Goal: Information Seeking & Learning: Compare options

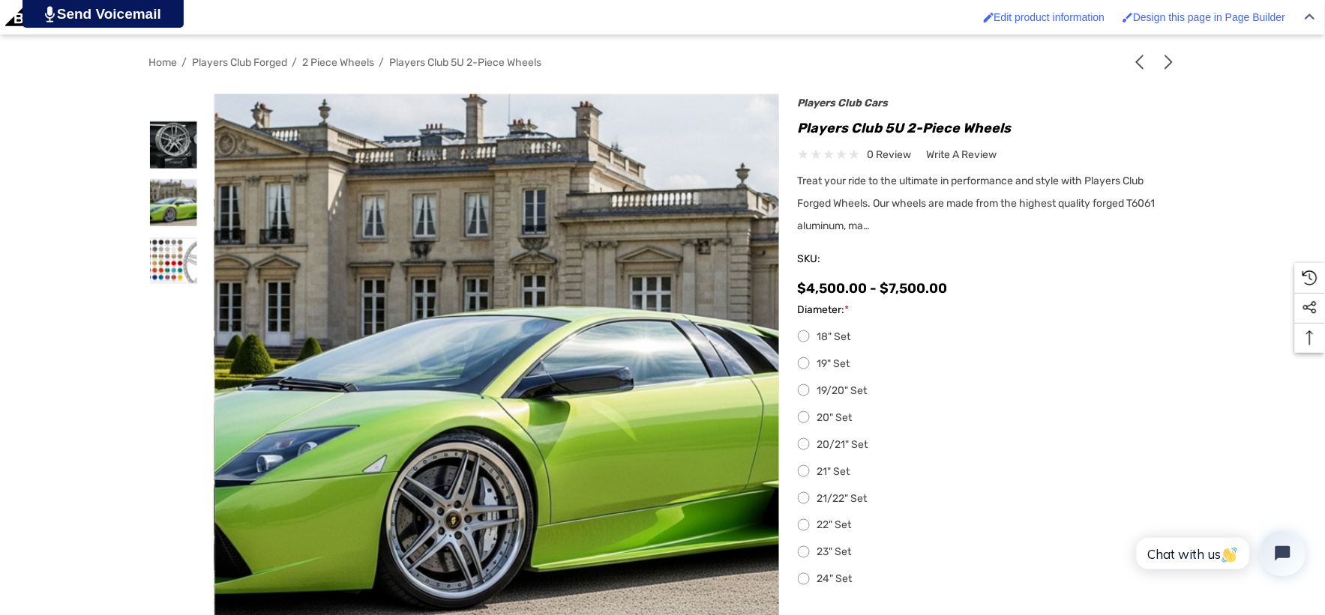
click at [319, 56] on span "2 Piece Wheels" at bounding box center [339, 62] width 72 height 13
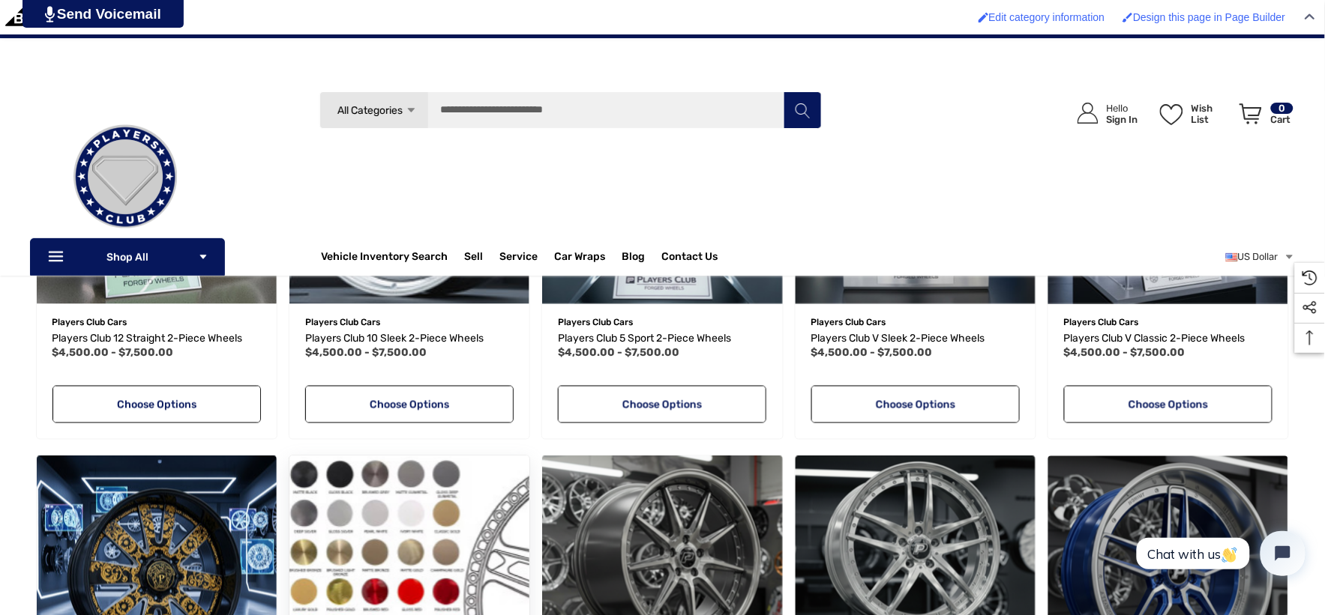
scroll to position [416, 0]
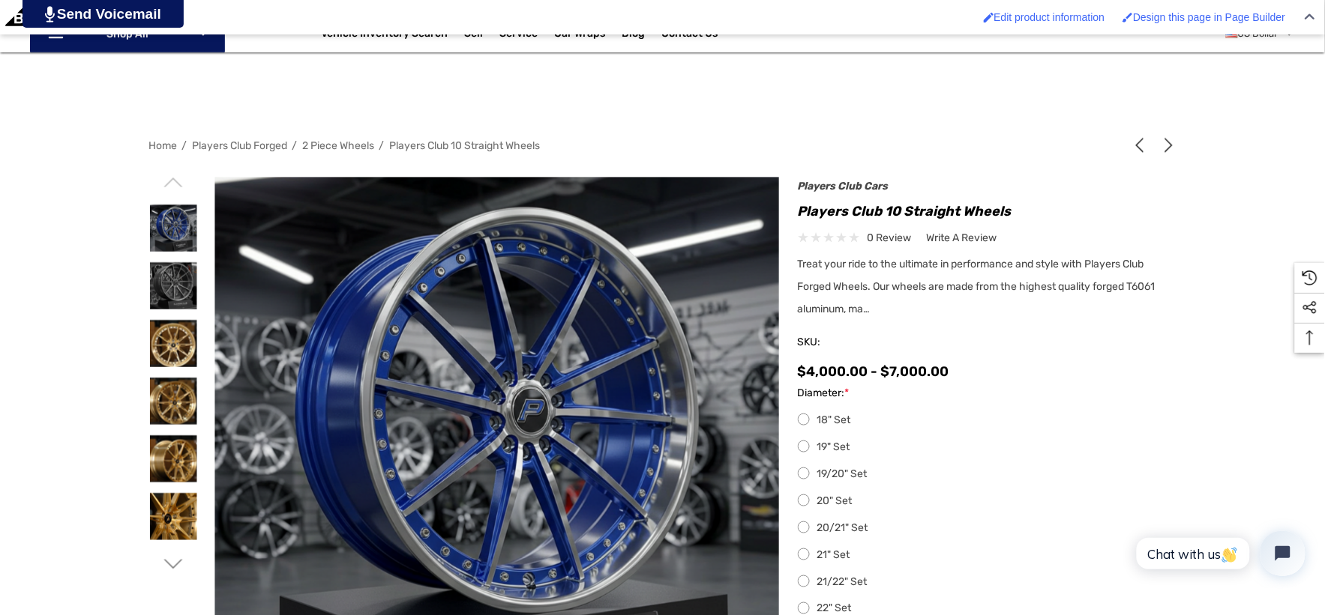
click at [321, 139] on span "2 Piece Wheels" at bounding box center [339, 145] width 72 height 13
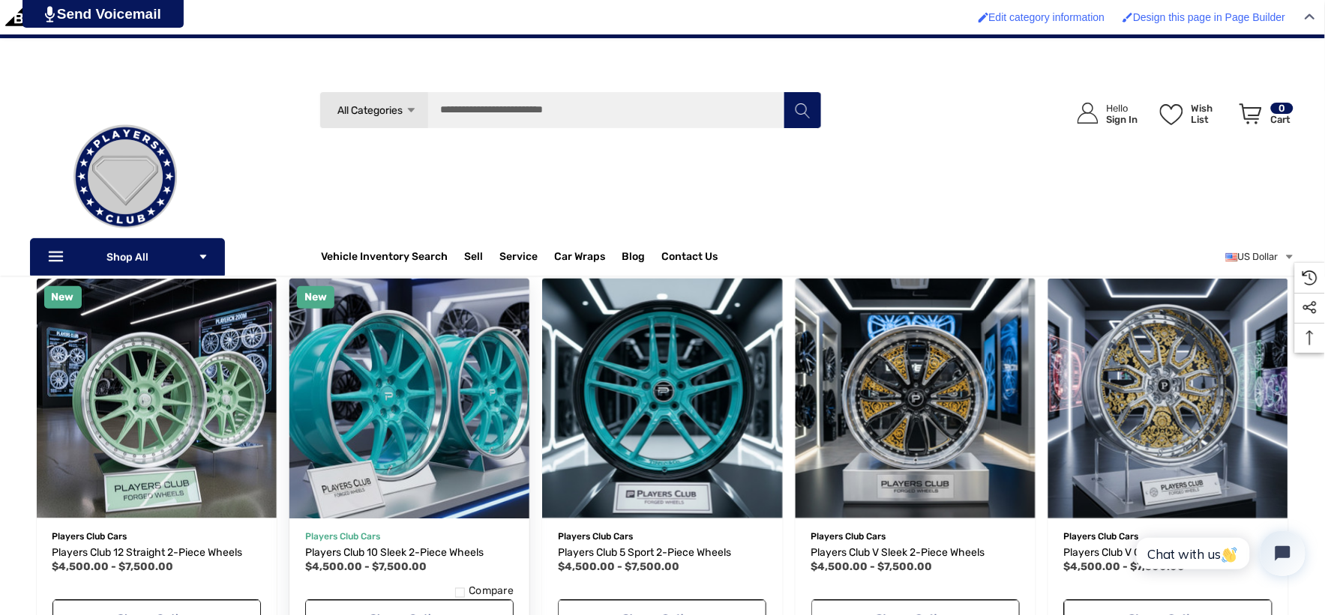
scroll to position [250, 0]
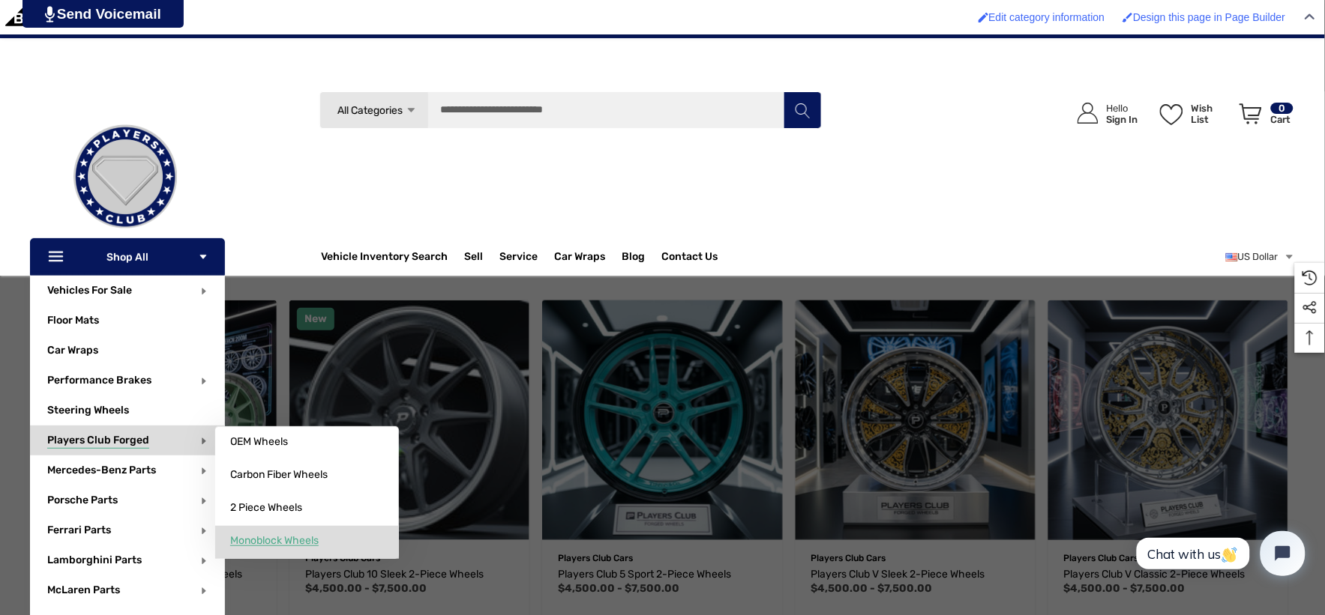
click at [288, 544] on span "Monoblock Wheels" at bounding box center [274, 541] width 88 height 13
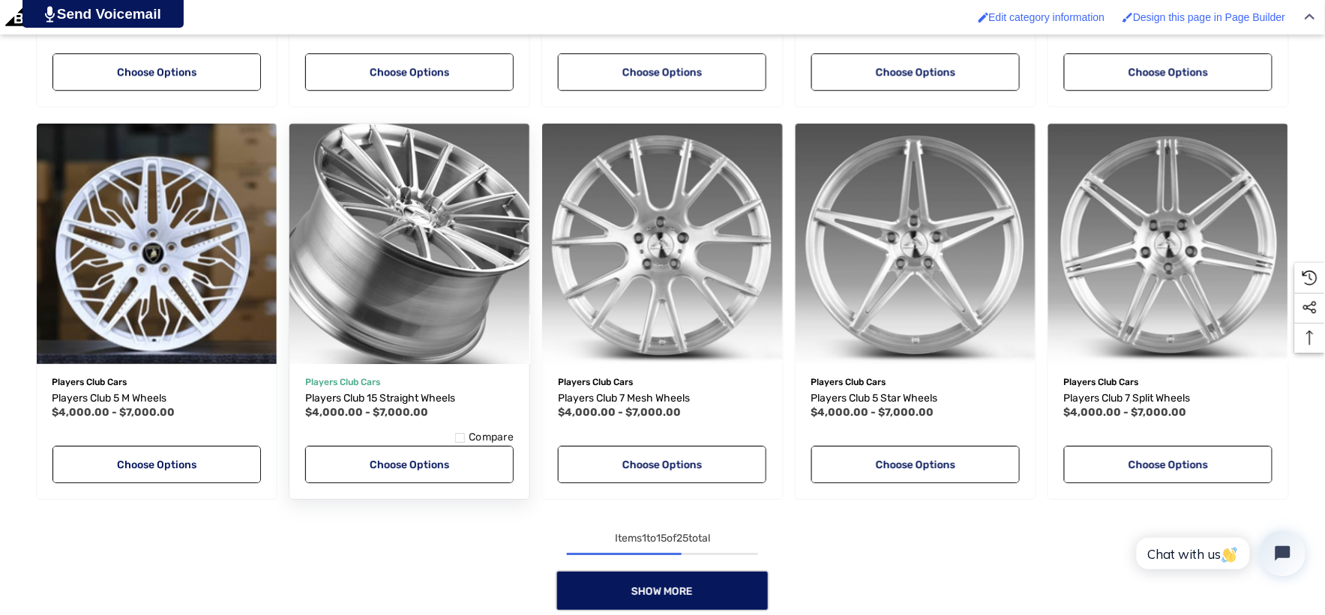
scroll to position [1499, 0]
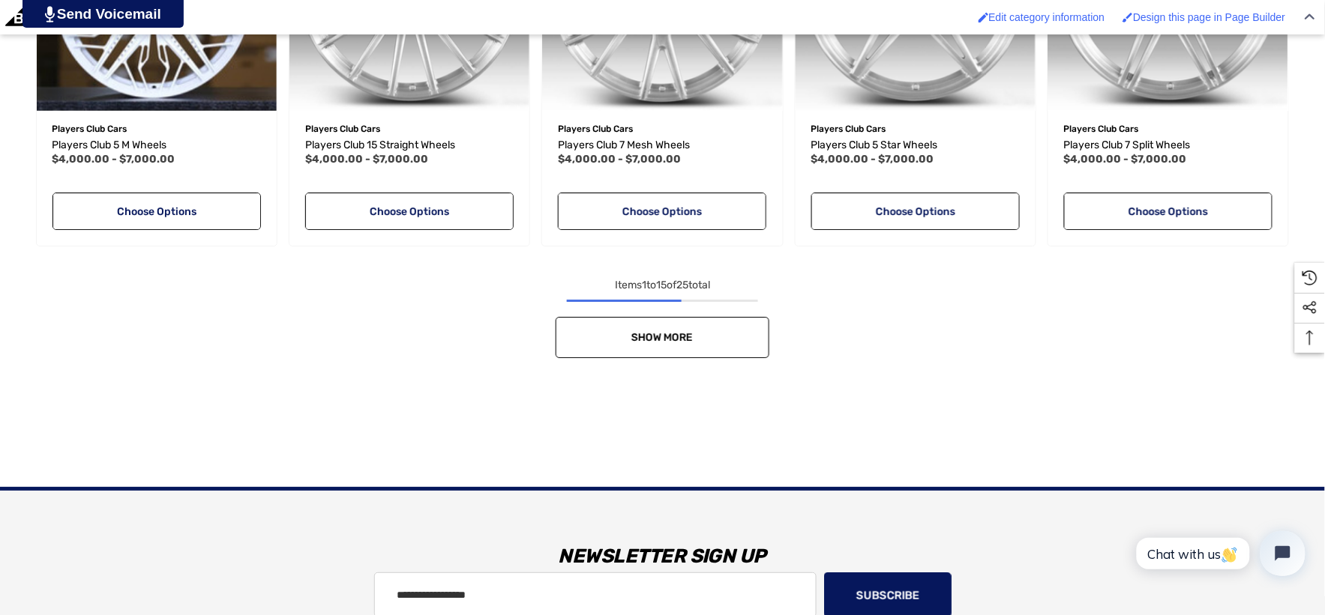
click at [624, 331] on link "Show More" at bounding box center [662, 337] width 214 height 41
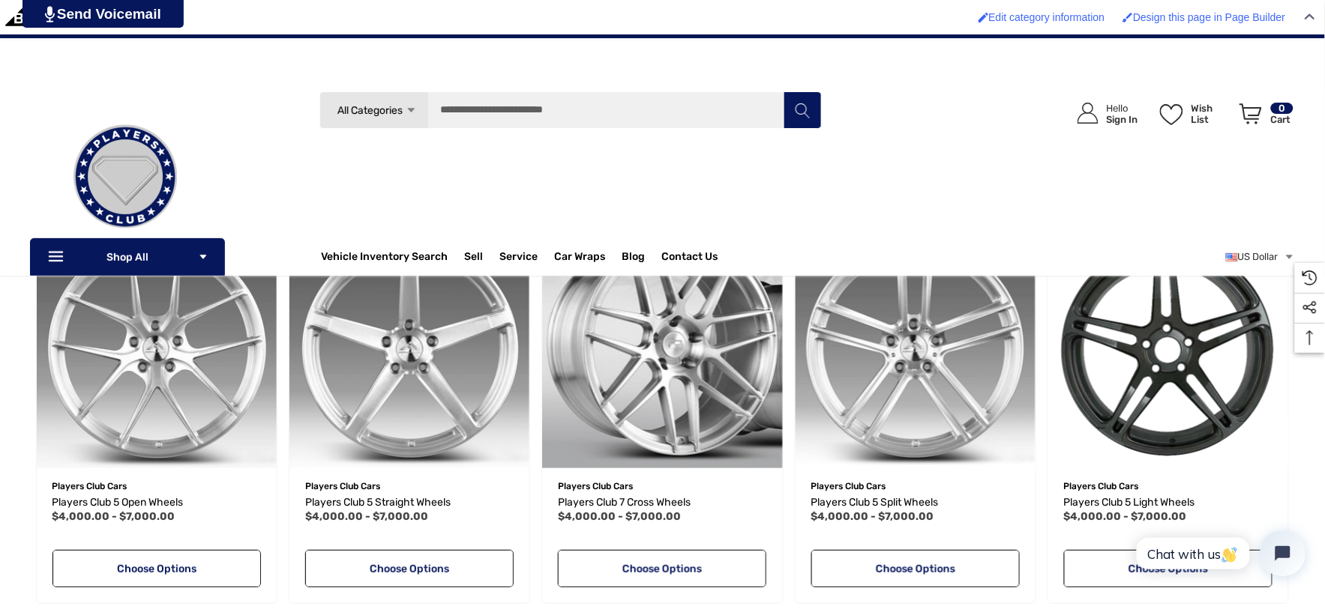
click at [1, 210] on div "Search All Categories Icon Arrow Down Icon Arrow Down Icon Arrow Up Icon Arrow …" at bounding box center [662, 183] width 1325 height 184
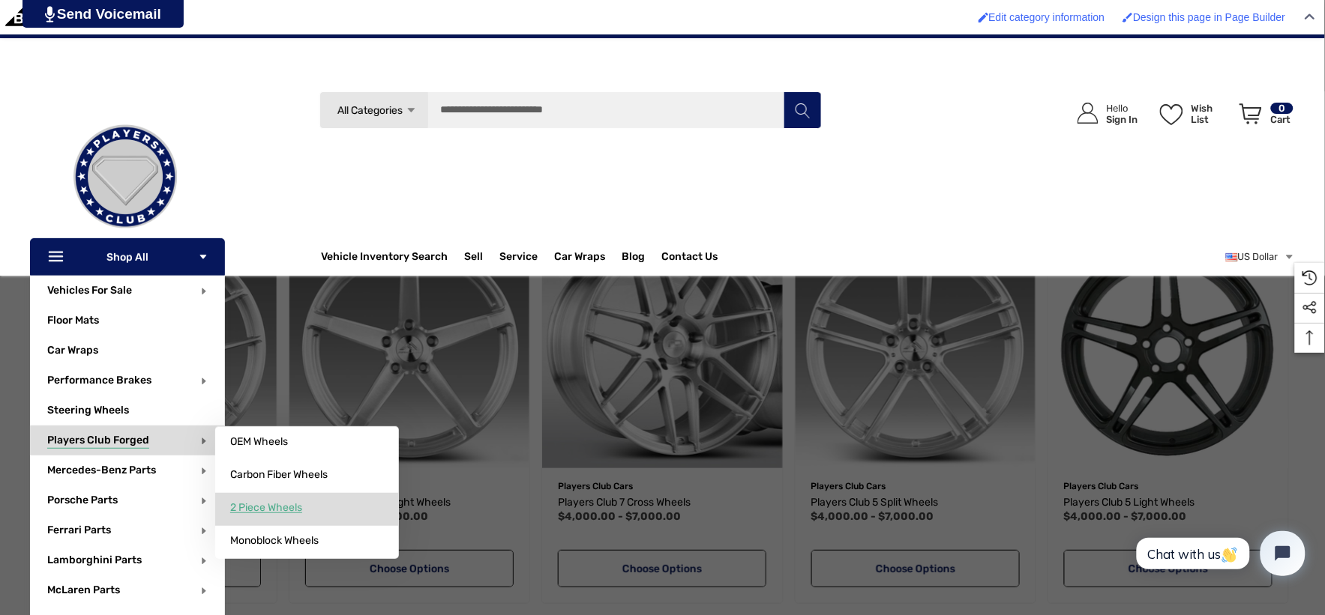
click at [255, 510] on span "2 Piece Wheels" at bounding box center [266, 508] width 72 height 13
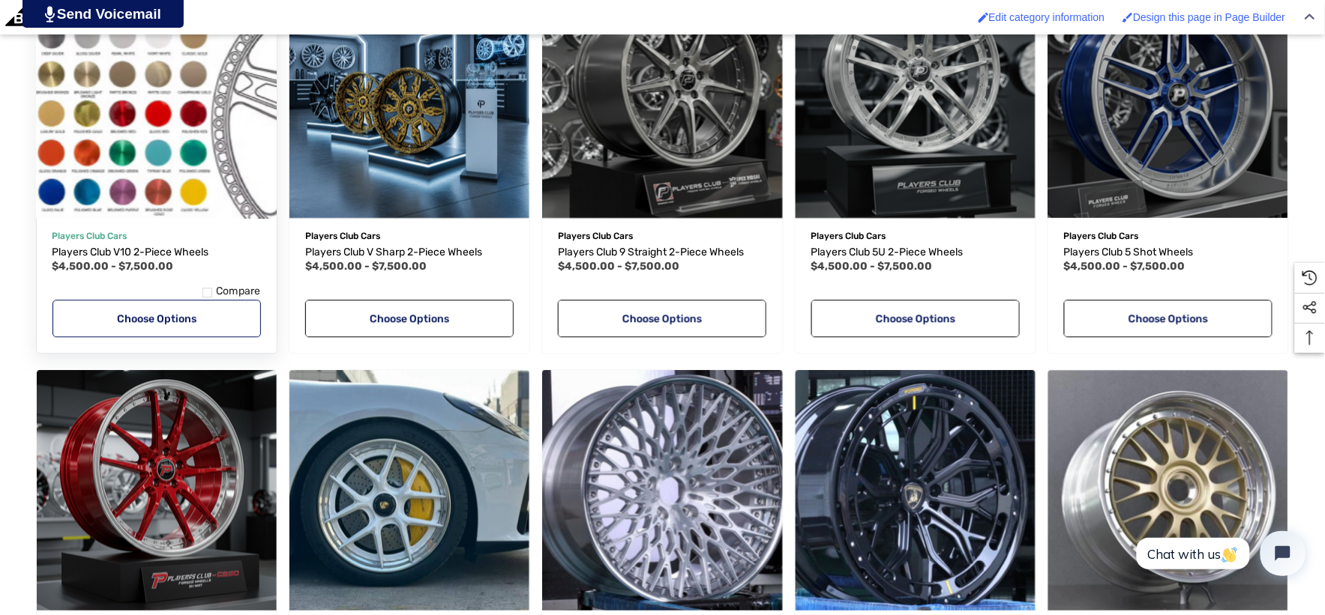
scroll to position [1083, 0]
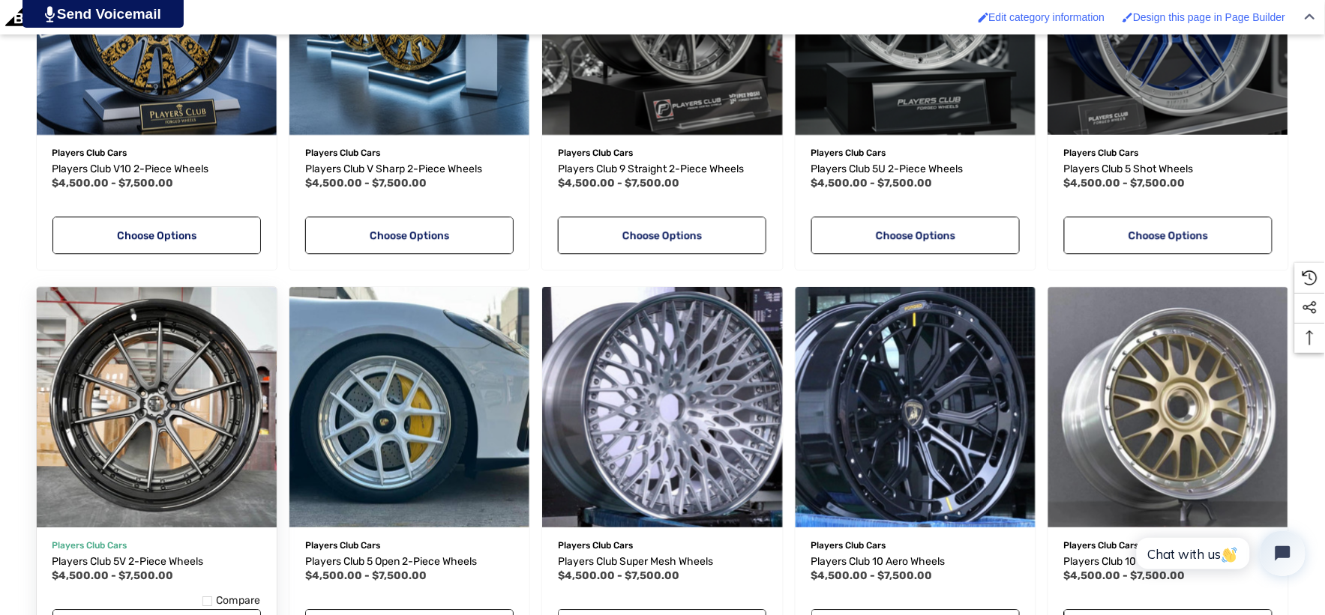
click at [175, 437] on img "Players Club 5V 2-Piece Wheels,Price range from $4,500.00 to $7,500.00\a" at bounding box center [156, 407] width 264 height 264
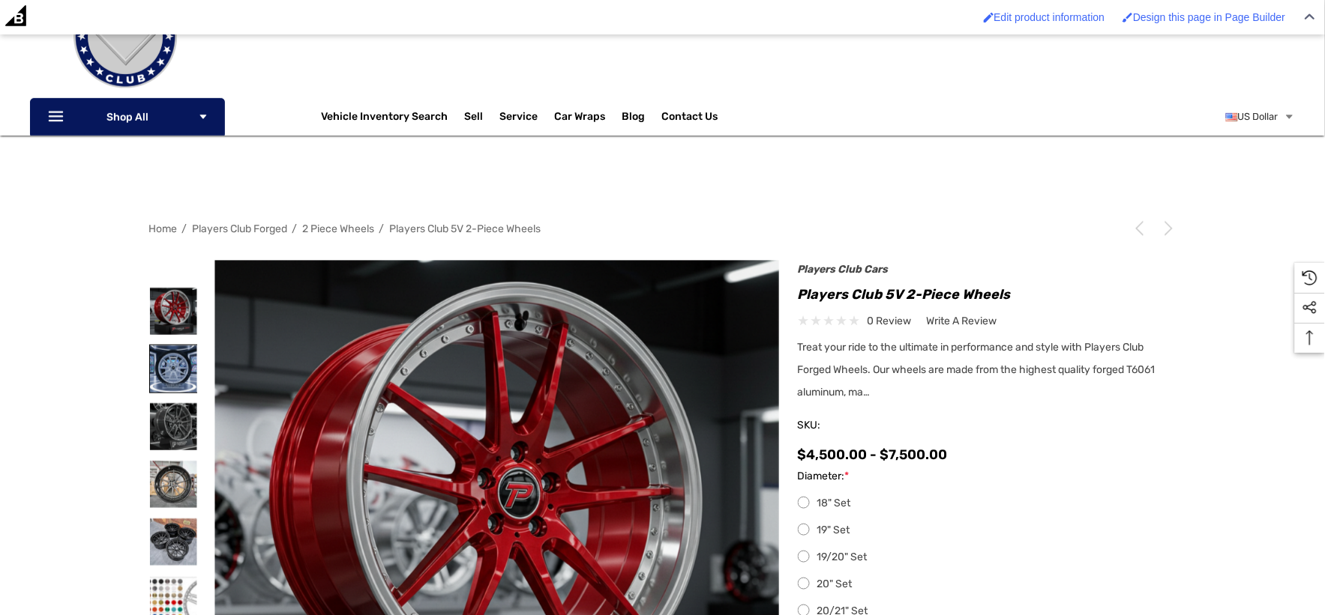
scroll to position [166, 0]
click at [175, 365] on img at bounding box center [173, 369] width 47 height 47
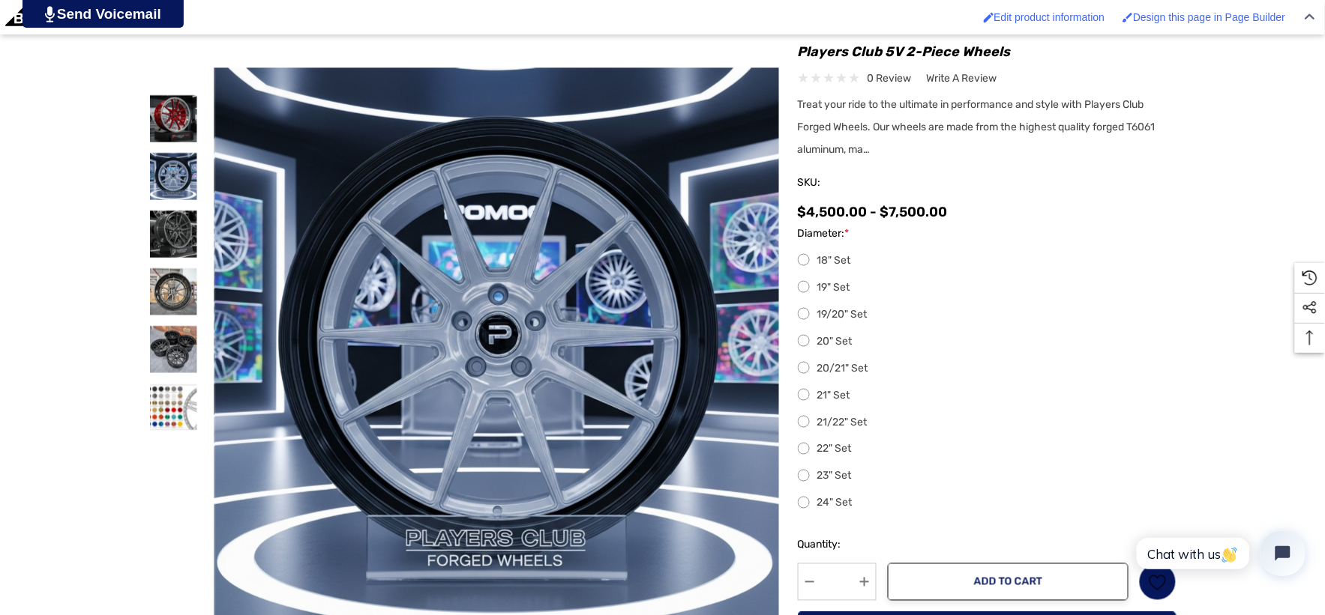
scroll to position [416, 0]
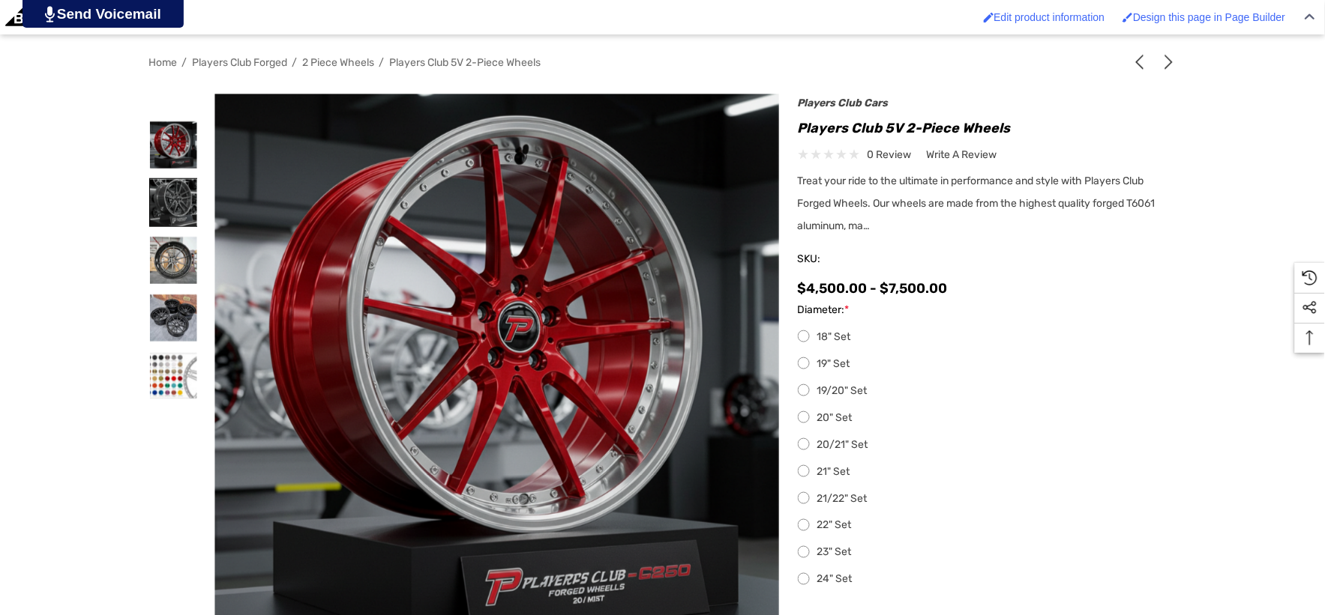
click at [170, 199] on img at bounding box center [173, 202] width 47 height 47
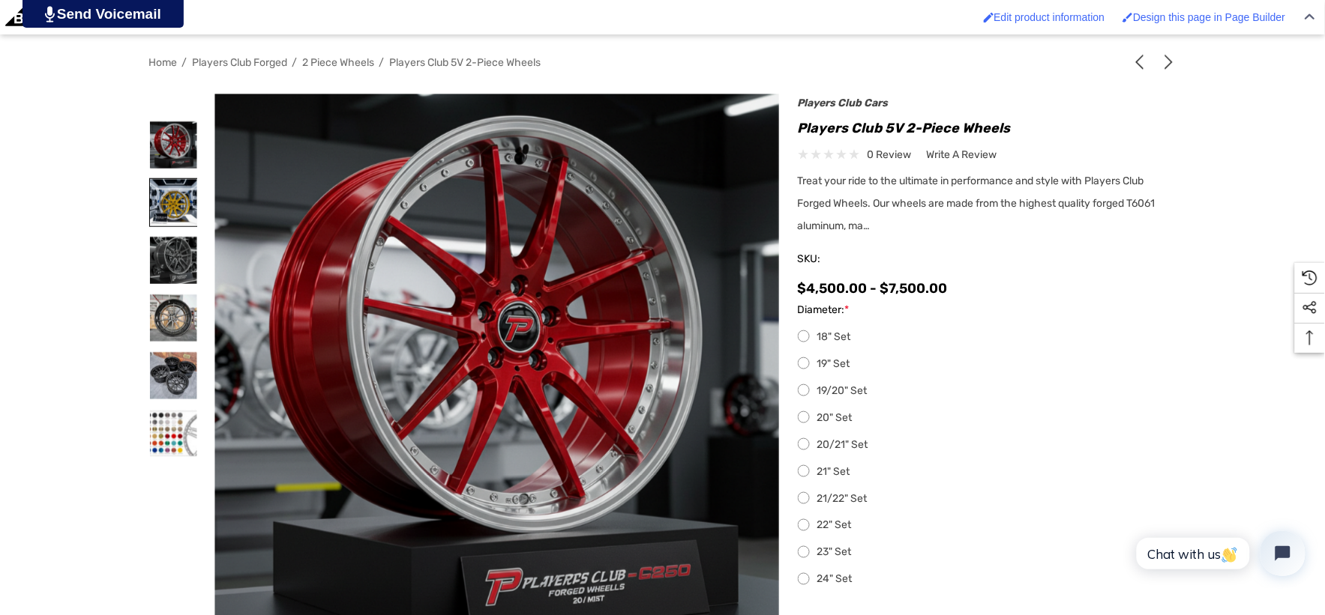
click at [175, 211] on img at bounding box center [173, 202] width 47 height 47
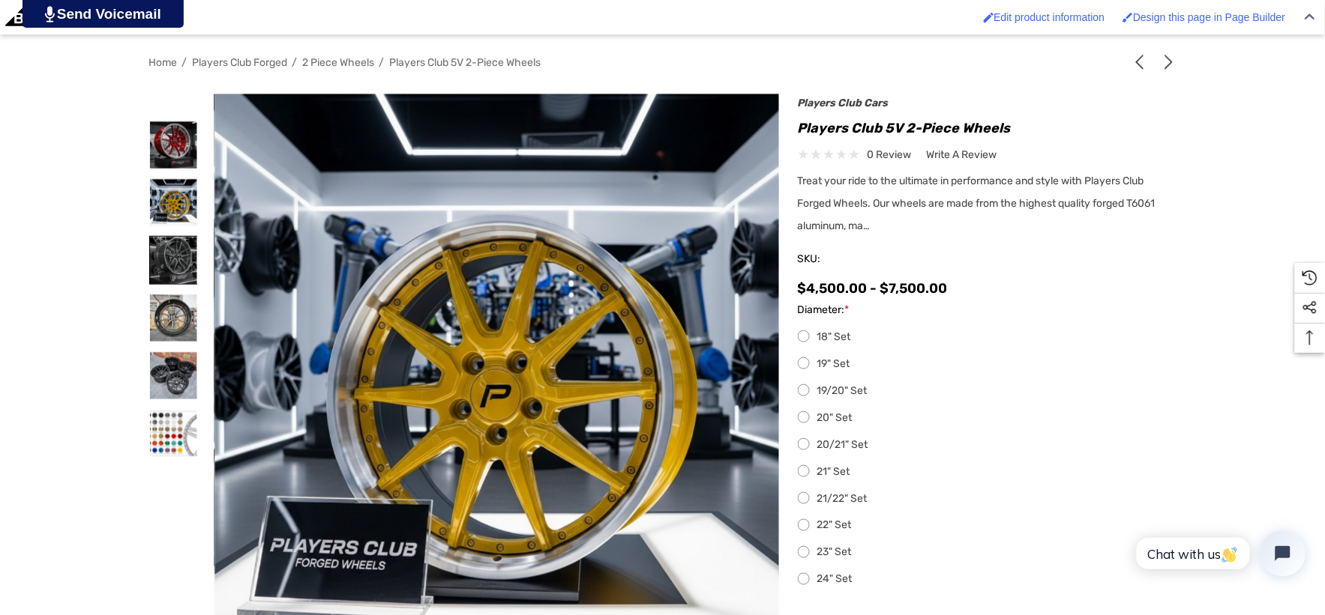
click at [178, 268] on img at bounding box center [173, 260] width 47 height 47
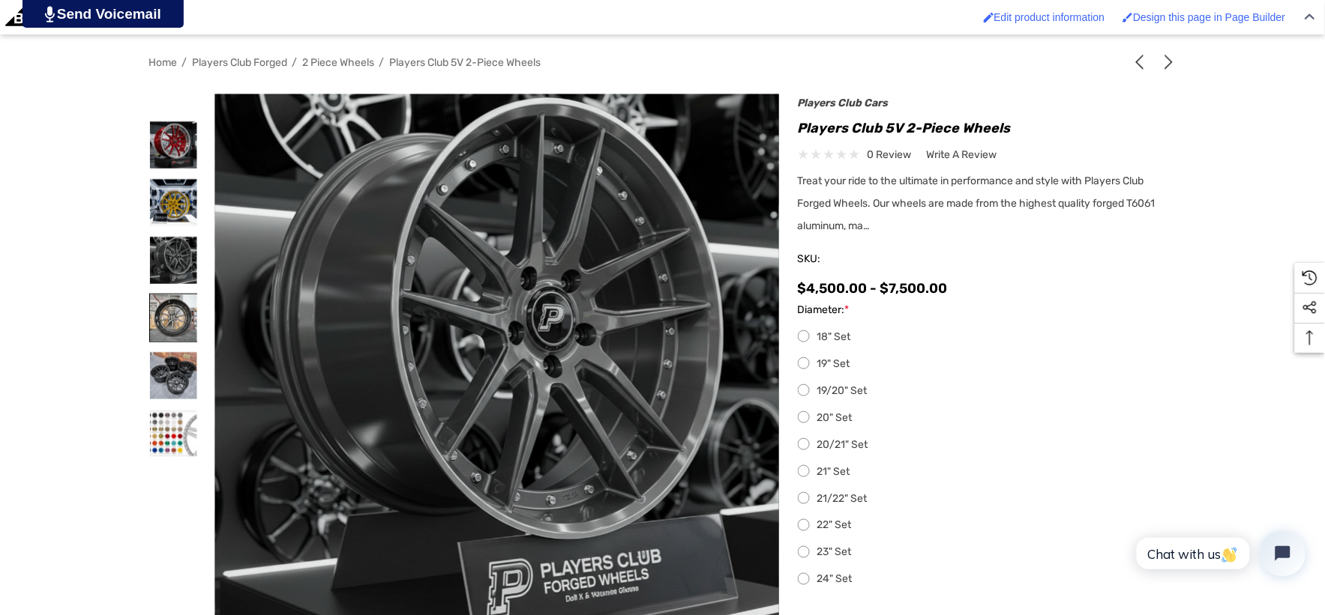
click at [187, 331] on img at bounding box center [173, 318] width 47 height 47
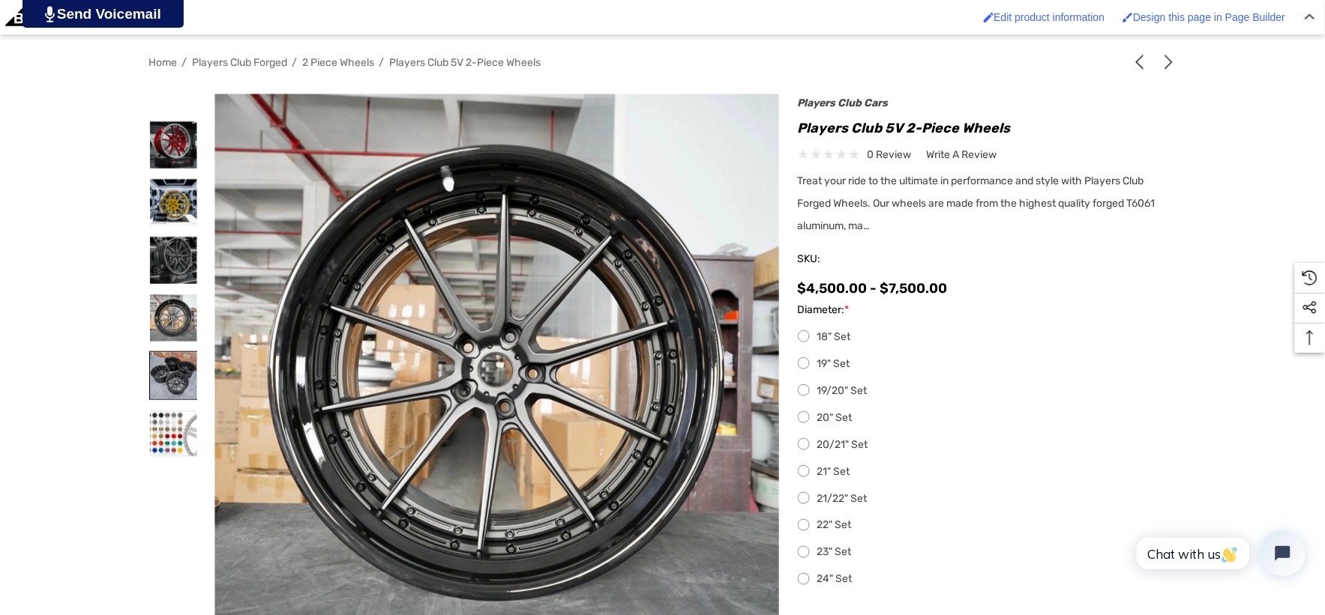
click at [183, 358] on img at bounding box center [173, 375] width 47 height 47
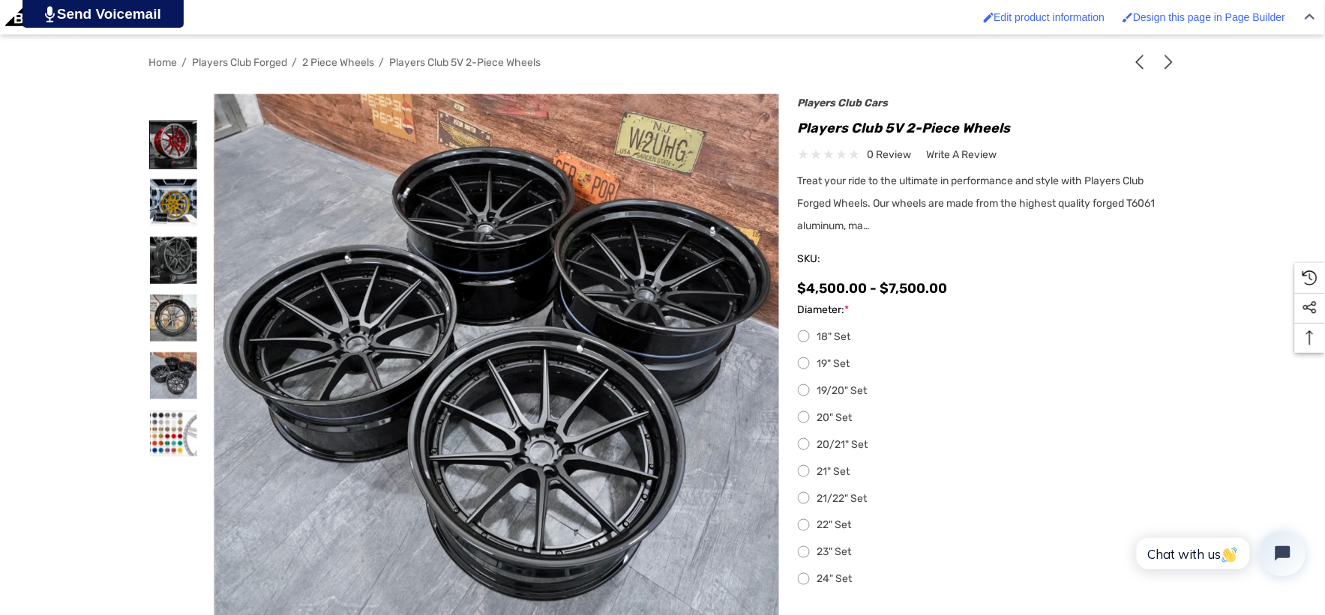
click at [170, 152] on img at bounding box center [173, 144] width 47 height 47
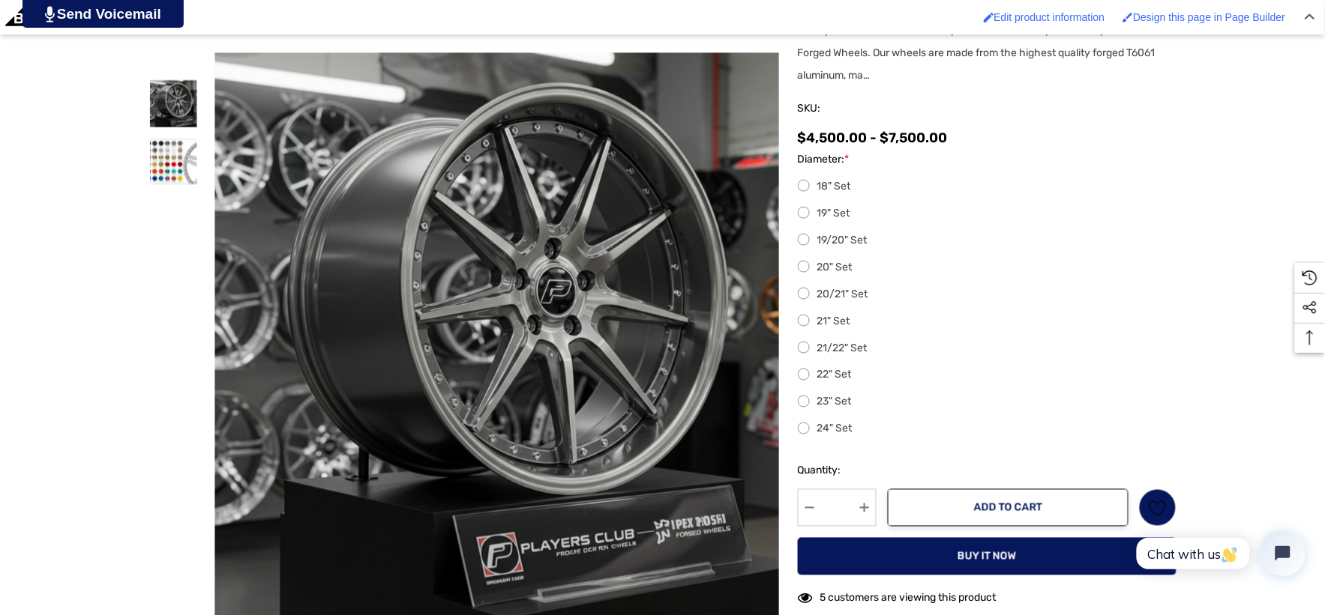
scroll to position [499, 0]
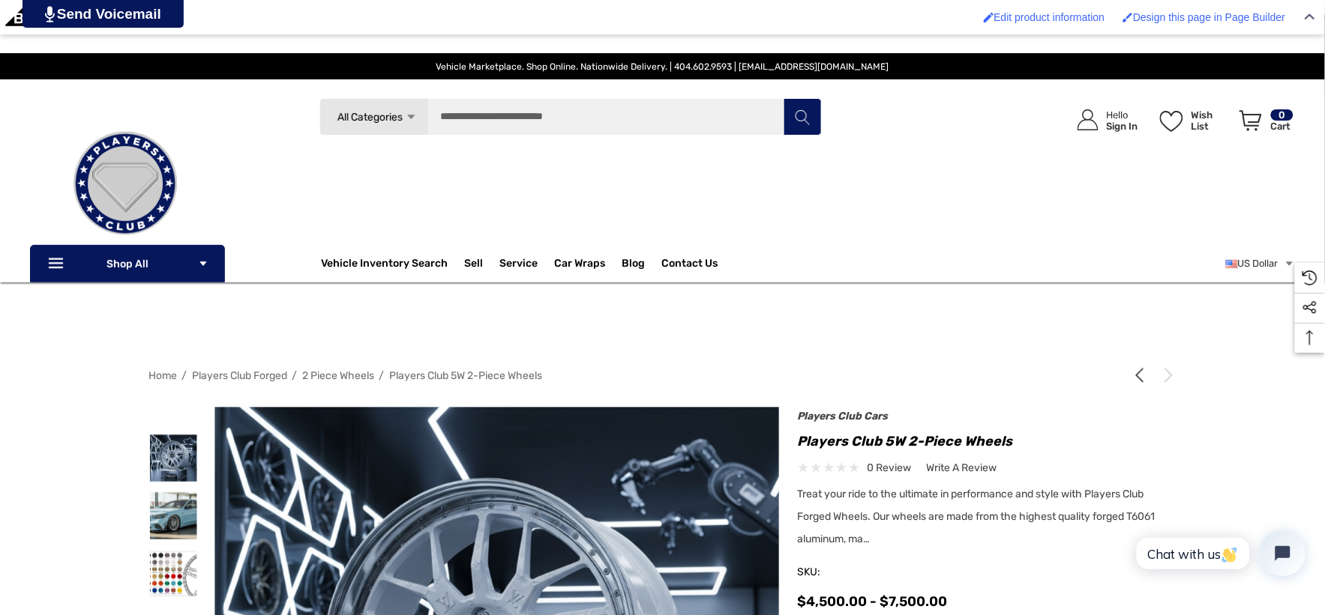
scroll to position [250, 0]
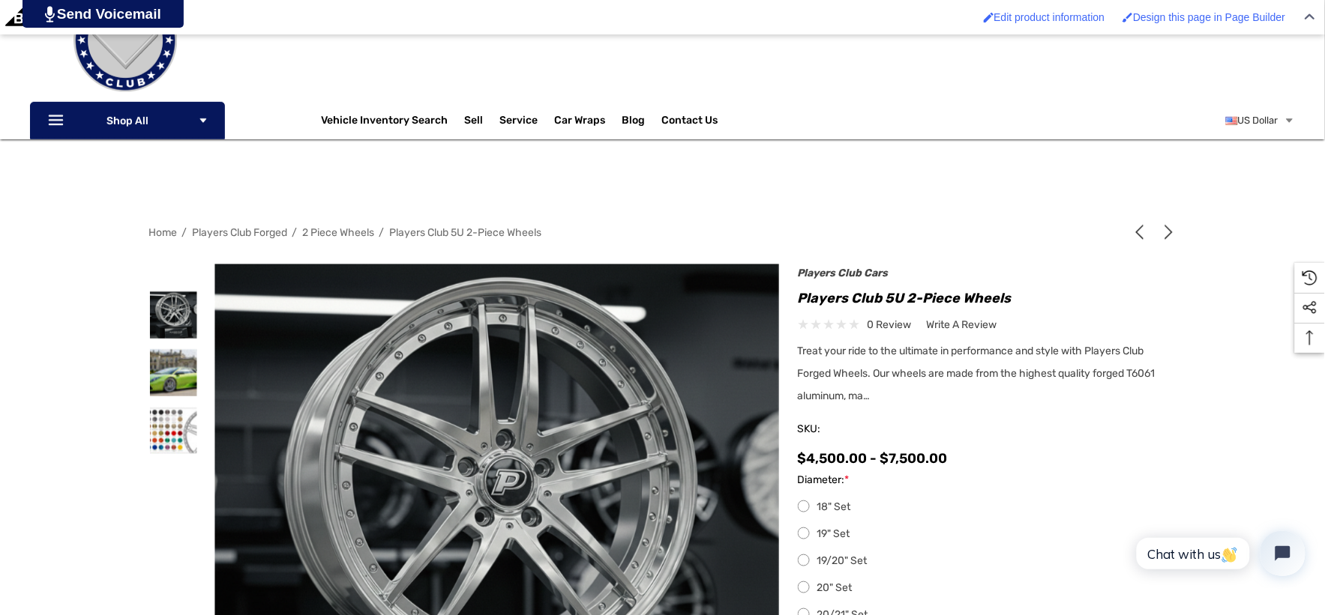
scroll to position [166, 0]
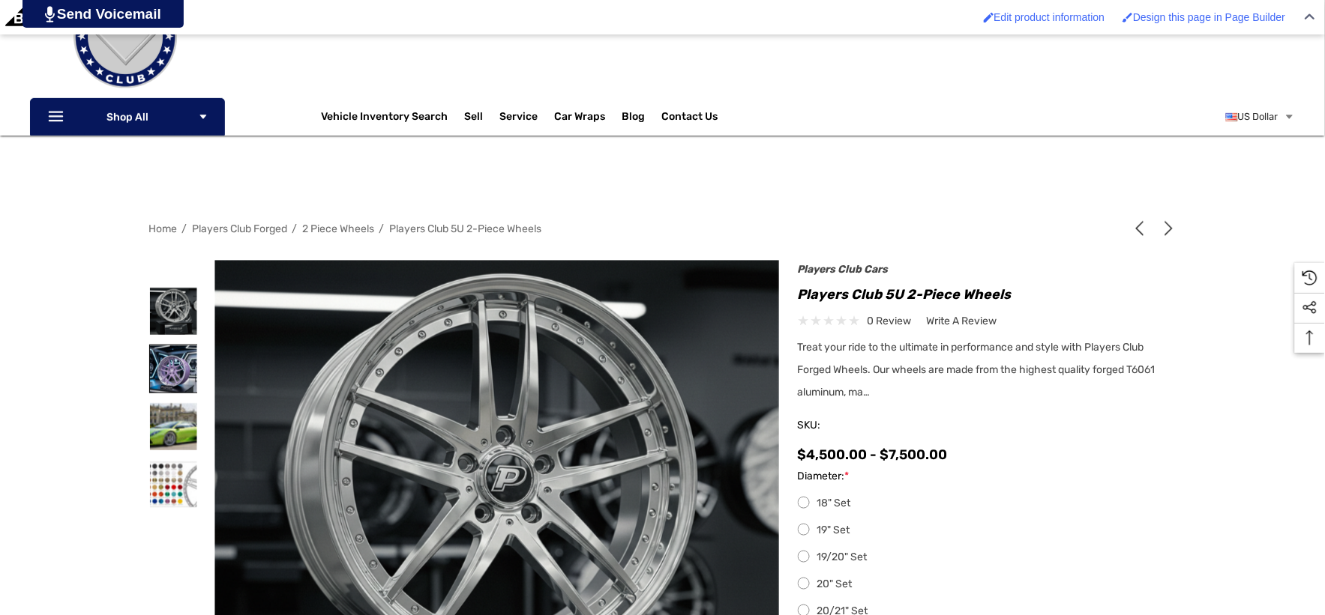
click at [182, 352] on img at bounding box center [173, 369] width 47 height 47
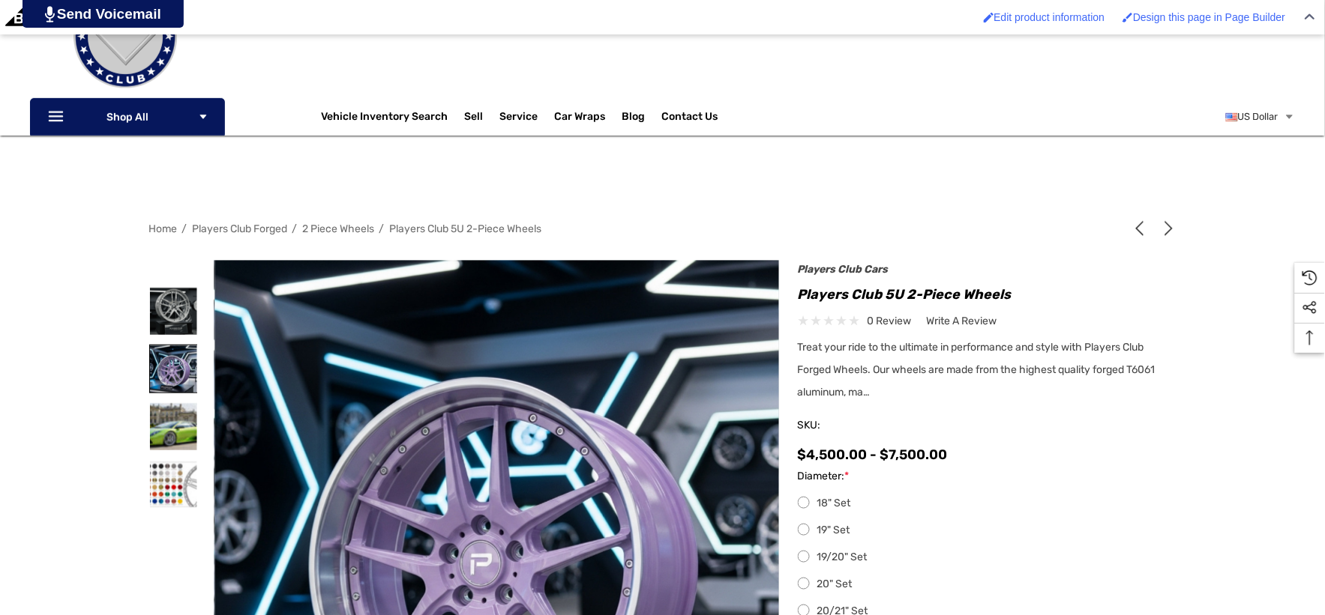
click at [176, 362] on img at bounding box center [173, 369] width 47 height 47
click at [178, 312] on img at bounding box center [173, 311] width 47 height 47
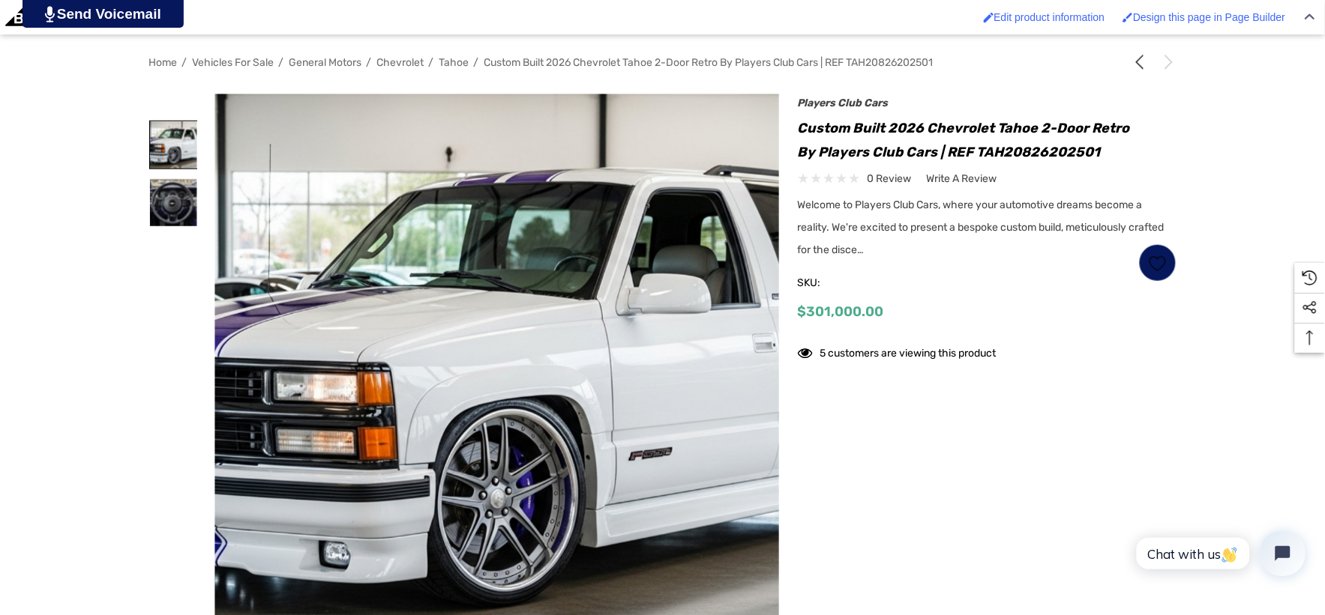
click at [152, 152] on img at bounding box center [173, 144] width 47 height 47
click at [157, 148] on img at bounding box center [173, 144] width 47 height 47
click at [182, 145] on img at bounding box center [173, 144] width 47 height 47
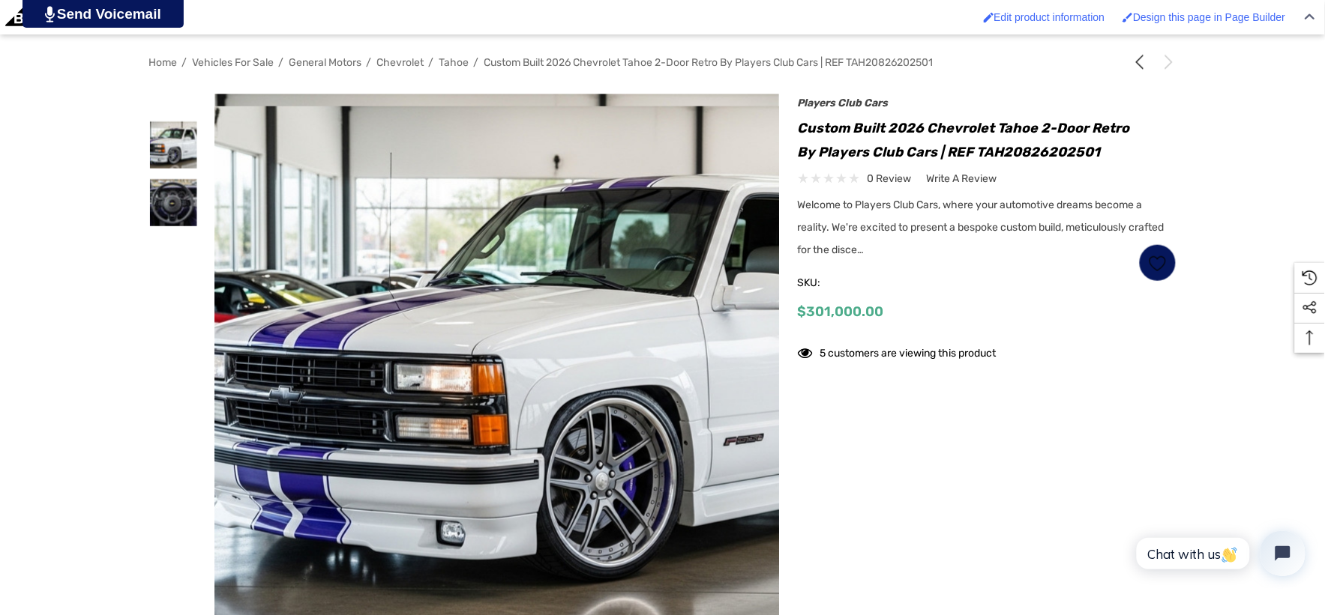
click at [348, 268] on img at bounding box center [601, 367] width 960 height 523
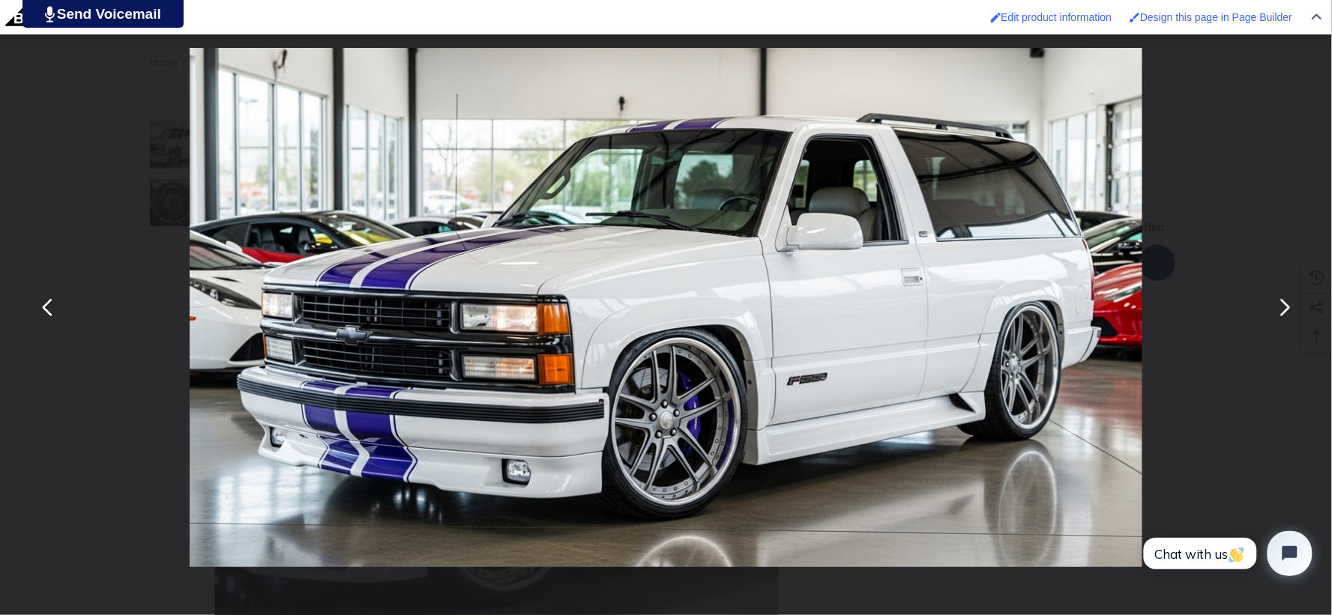
click at [1286, 313] on button "You can close this modal content with the ESC key" at bounding box center [1284, 308] width 36 height 36
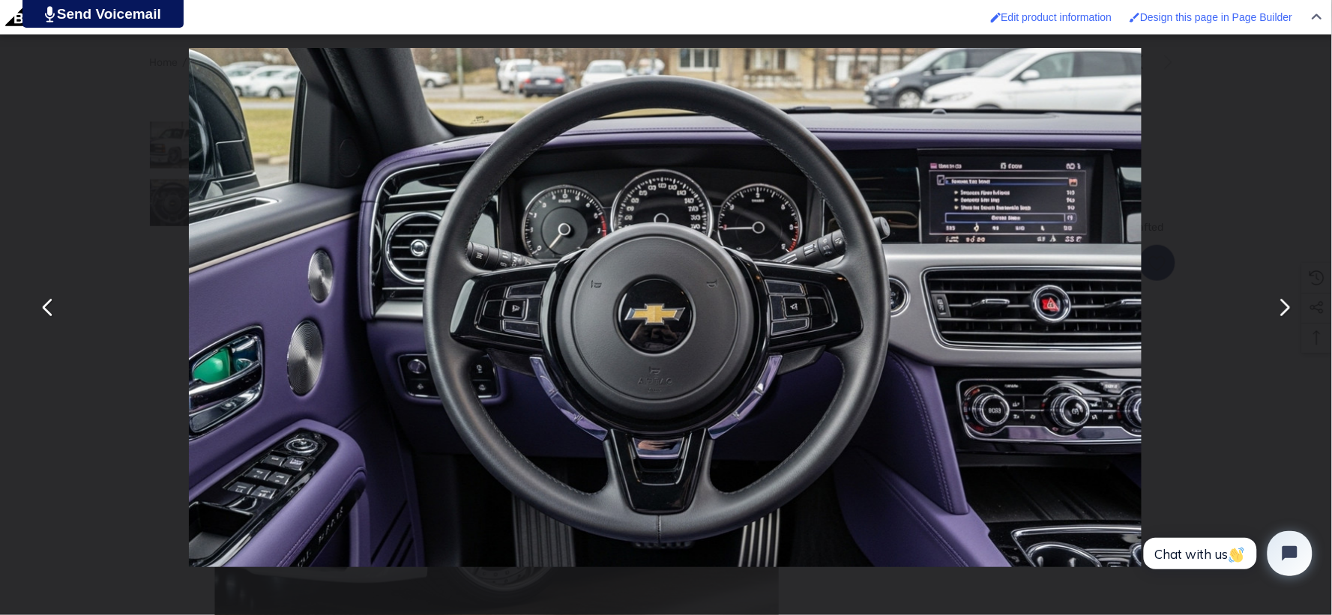
click at [52, 297] on button "You can close this modal content with the ESC key" at bounding box center [48, 308] width 36 height 36
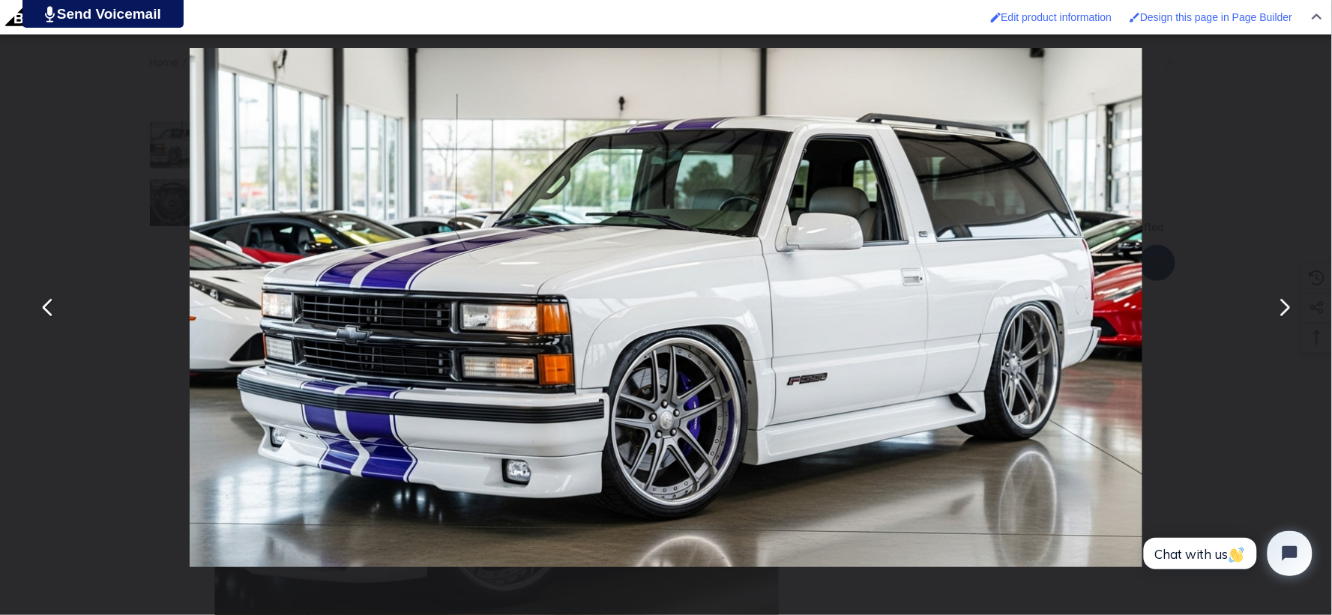
click at [1276, 311] on button "You can close this modal content with the ESC key" at bounding box center [1284, 308] width 36 height 36
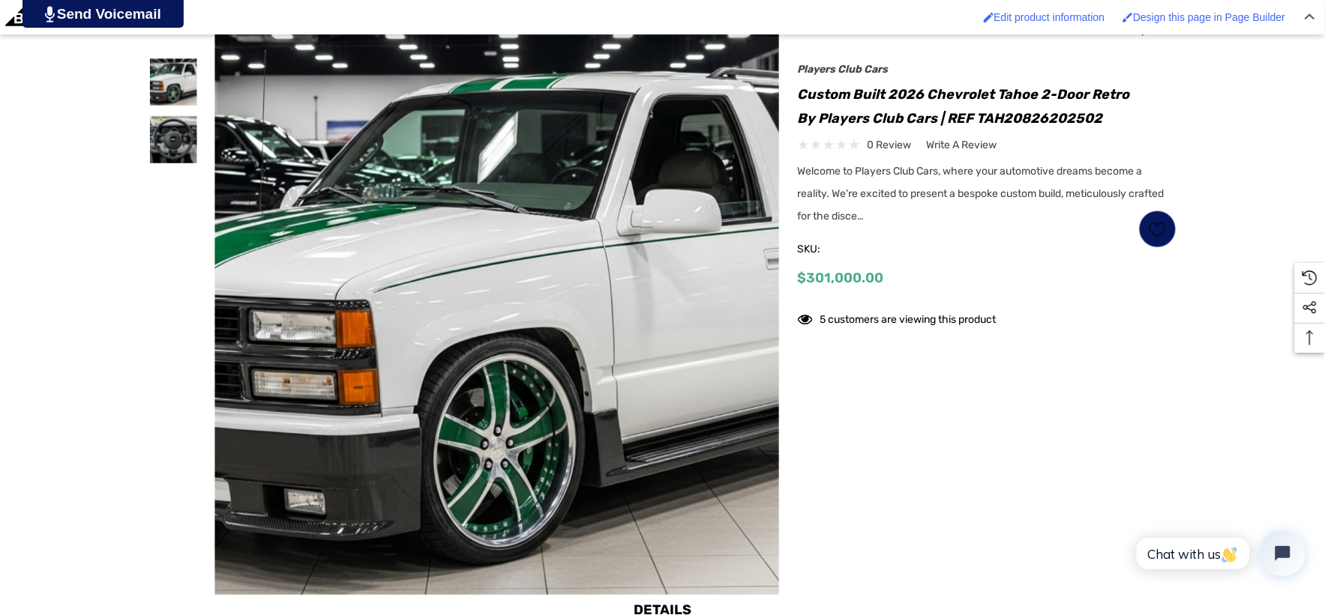
scroll to position [416, 0]
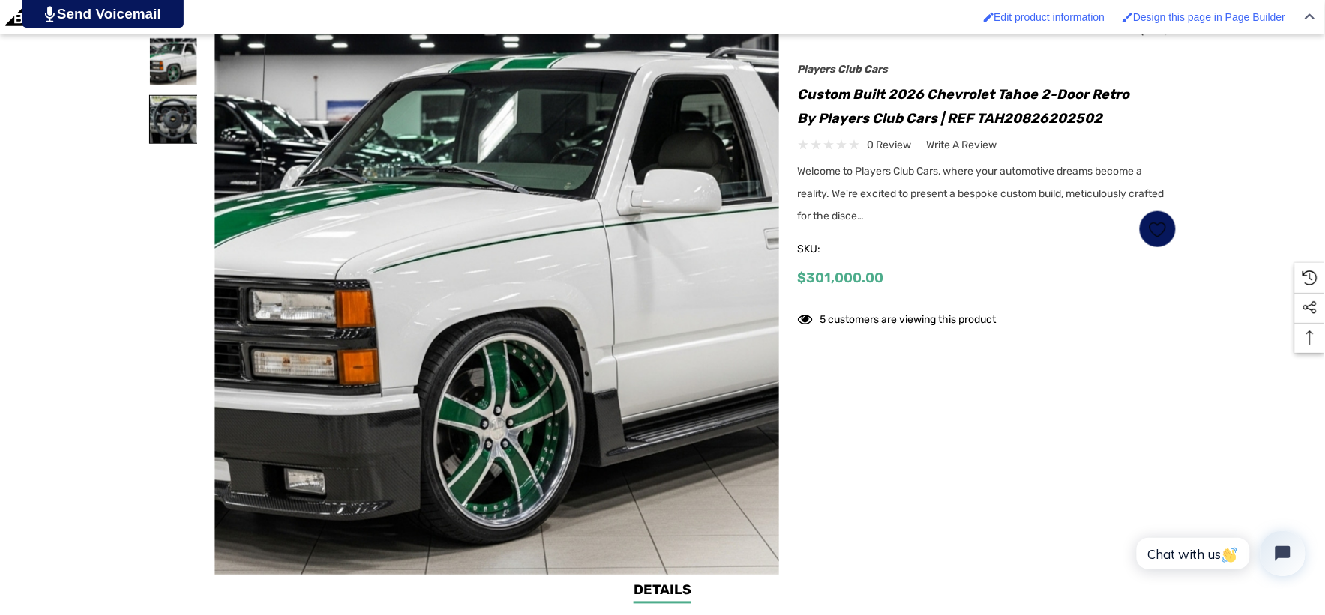
click at [174, 133] on img at bounding box center [173, 119] width 47 height 47
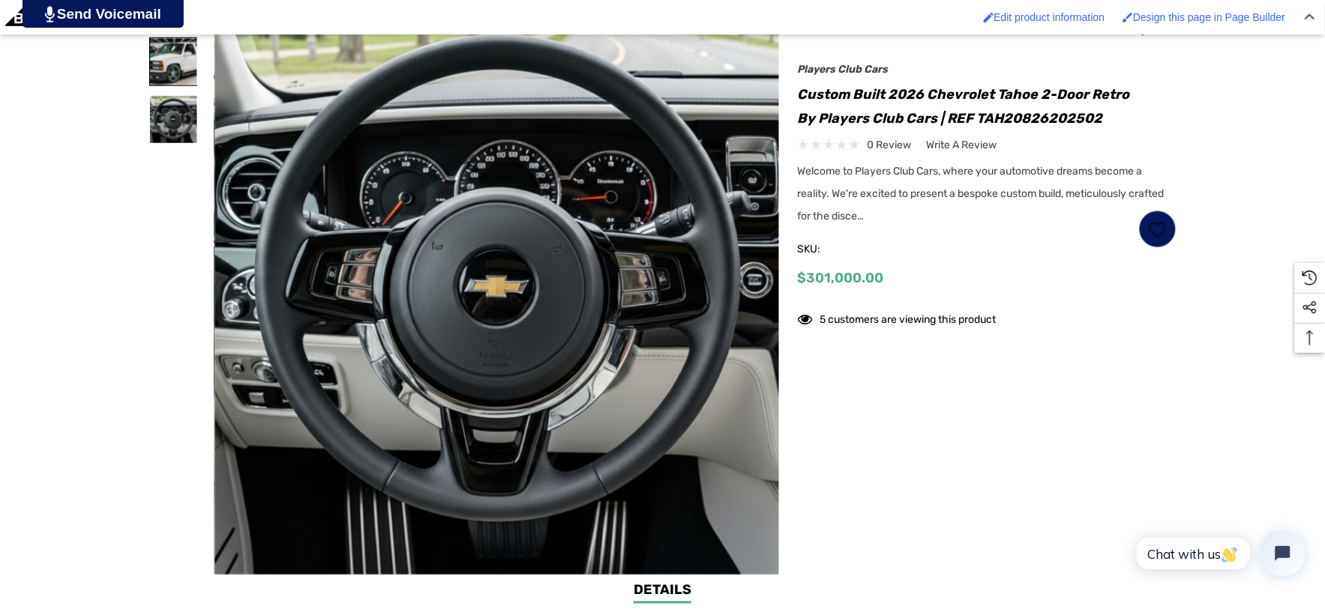
click at [156, 70] on img at bounding box center [173, 61] width 47 height 47
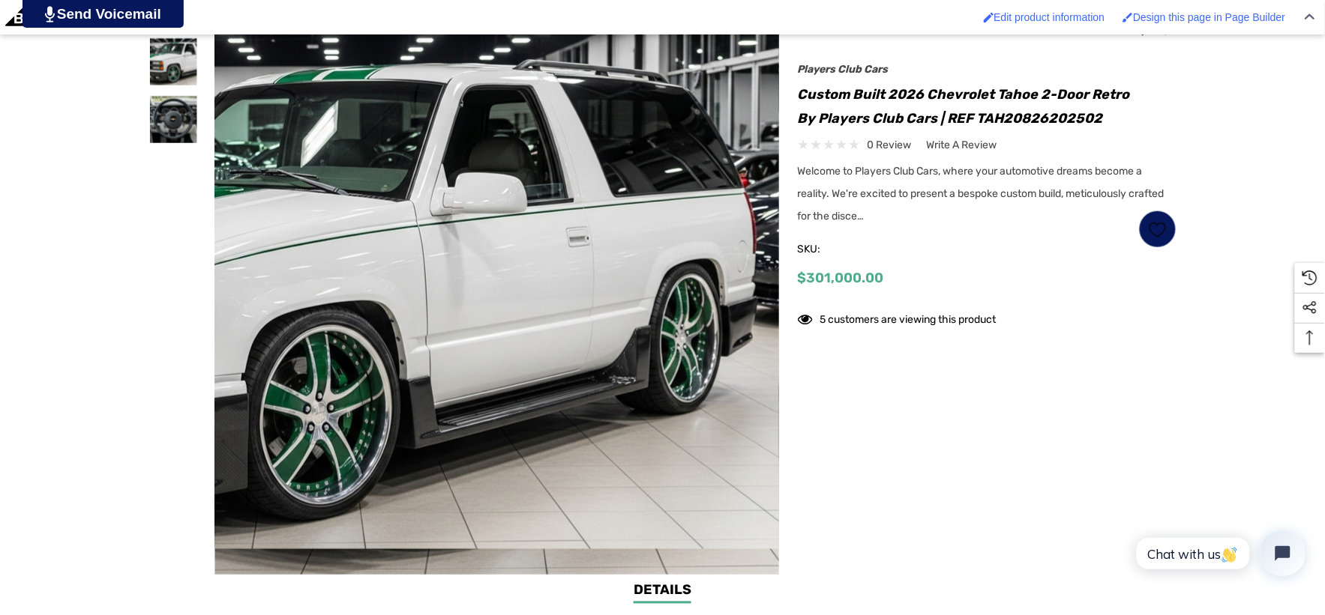
click at [512, 223] on img at bounding box center [694, 271] width 960 height 523
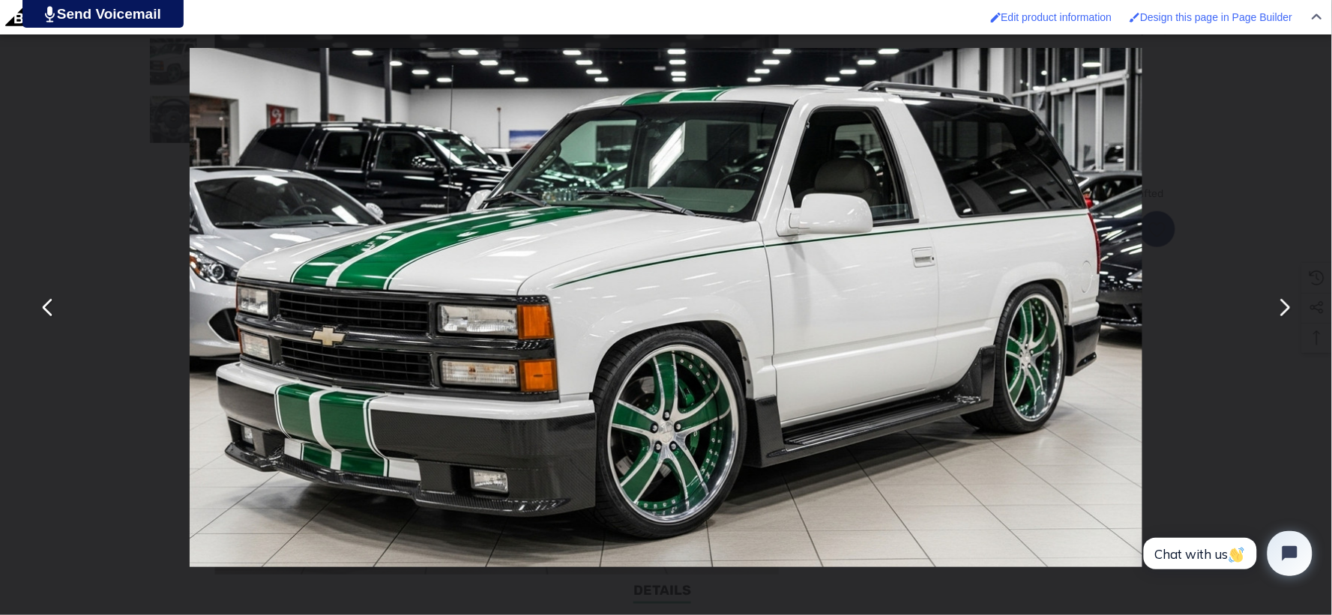
click at [1292, 304] on button "You can close this modal content with the ESC key" at bounding box center [1284, 308] width 36 height 36
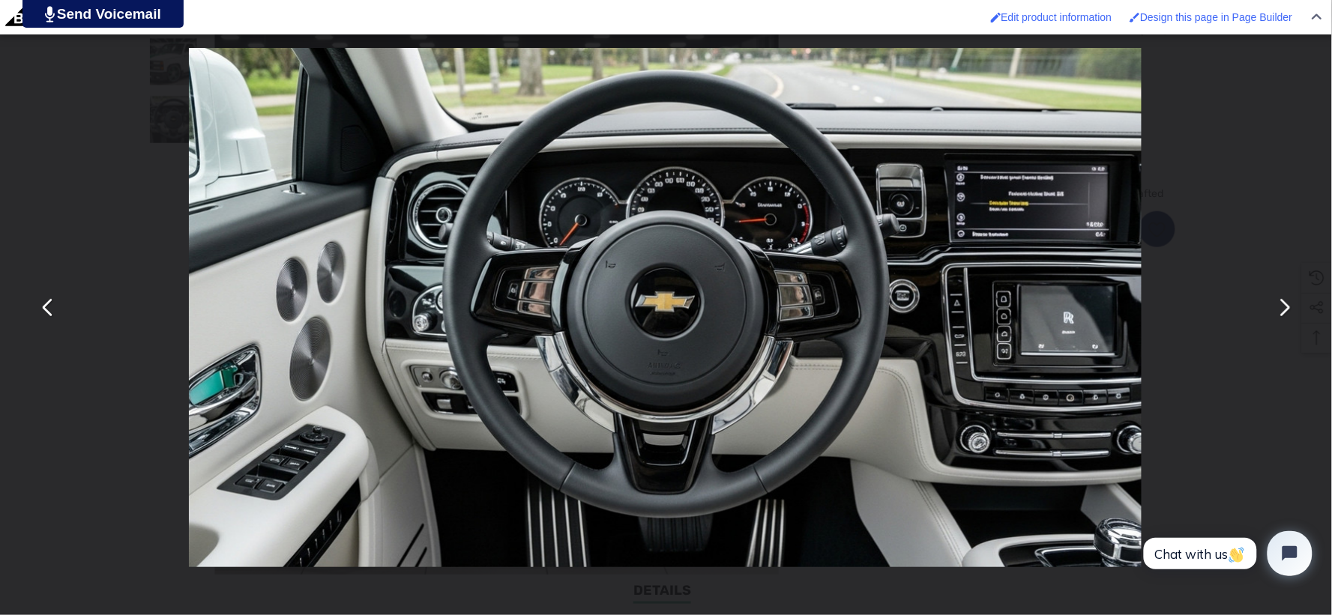
click at [49, 310] on button "You can close this modal content with the ESC key" at bounding box center [48, 308] width 36 height 36
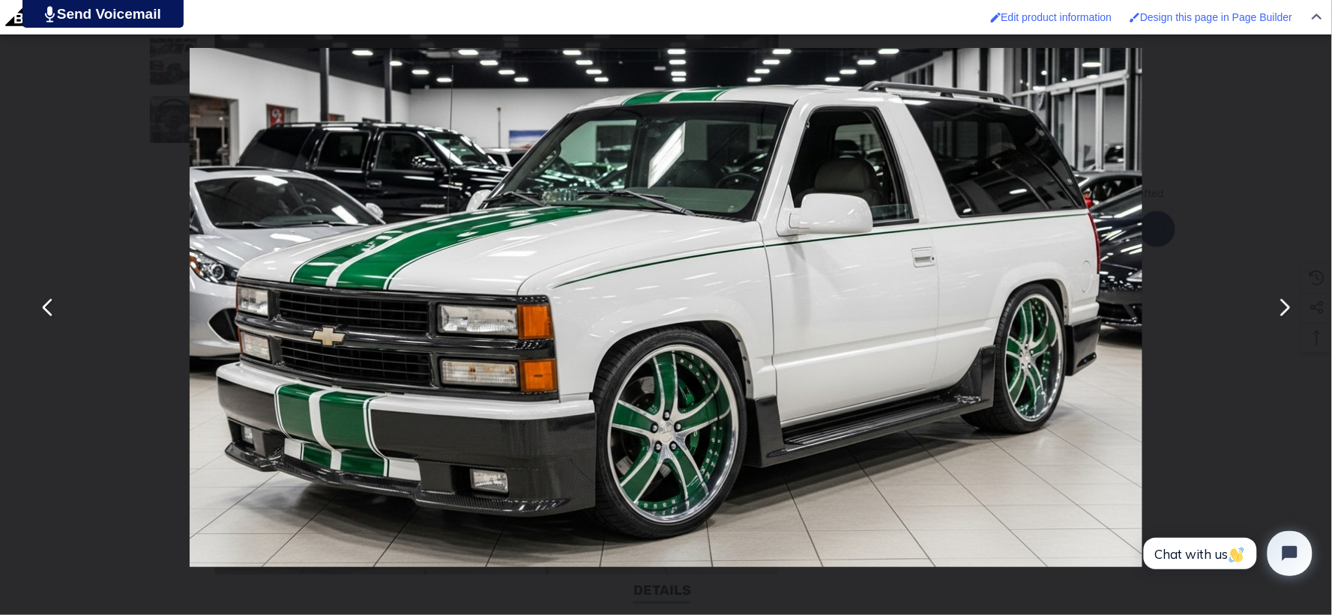
click at [1278, 313] on button "You can close this modal content with the ESC key" at bounding box center [1284, 308] width 36 height 36
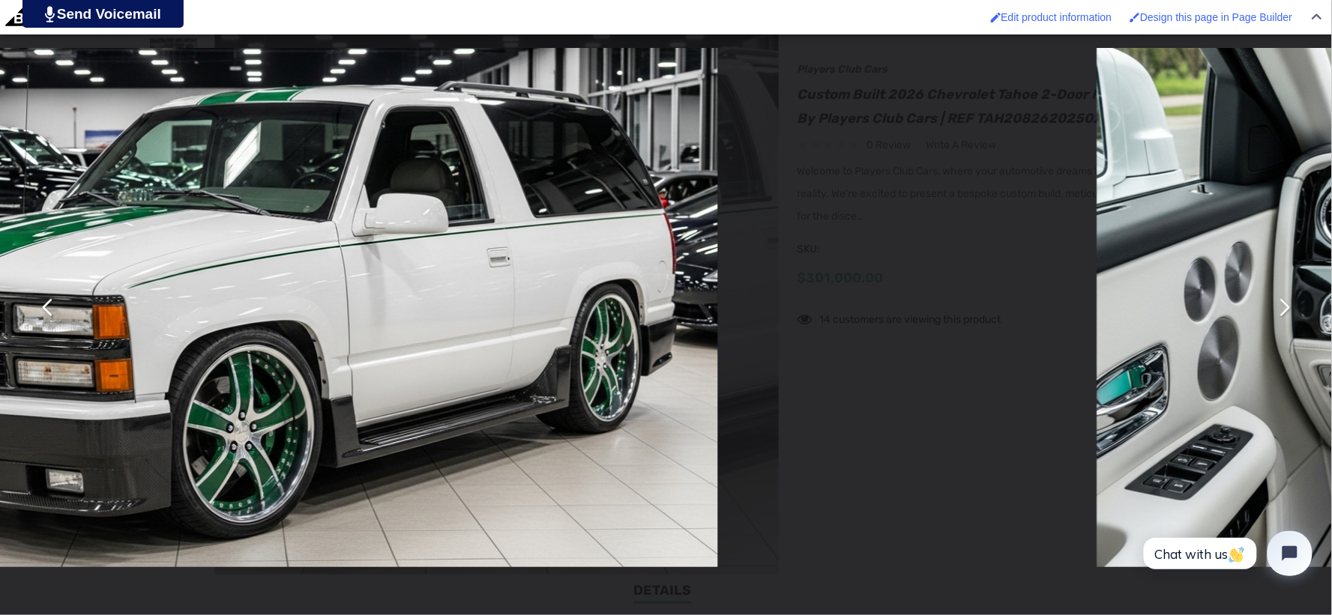
click at [1278, 313] on button "You can close this modal content with the ESC key" at bounding box center [1284, 308] width 36 height 36
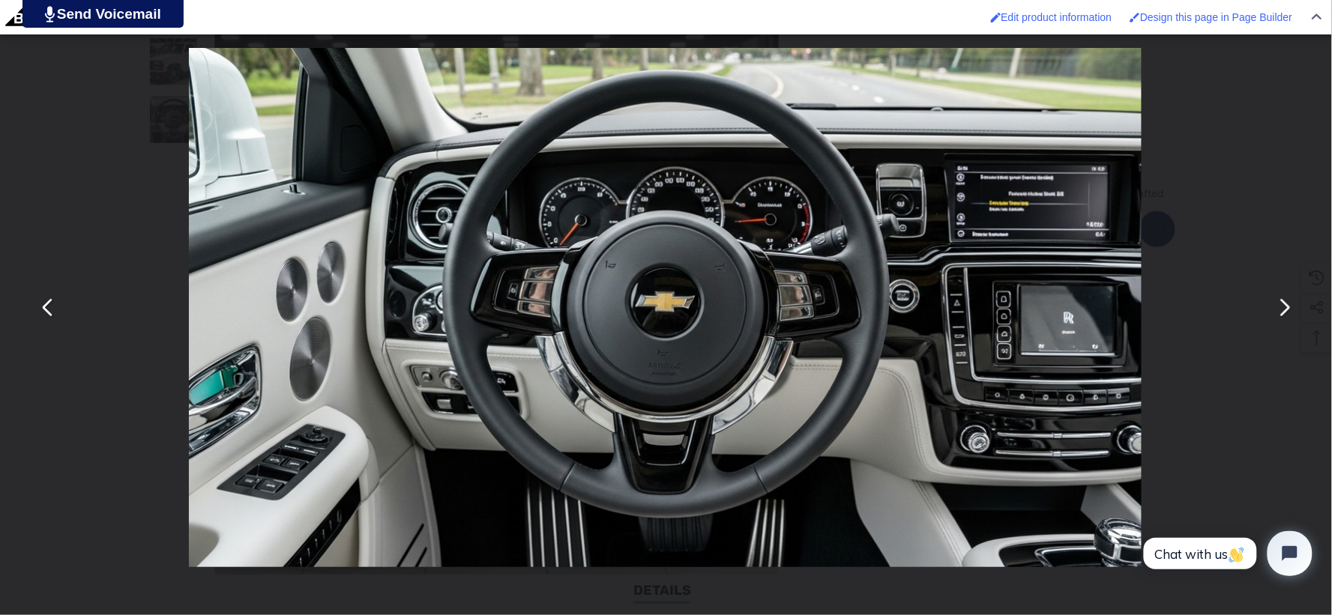
click at [55, 318] on button "You can close this modal content with the ESC key" at bounding box center [48, 308] width 36 height 36
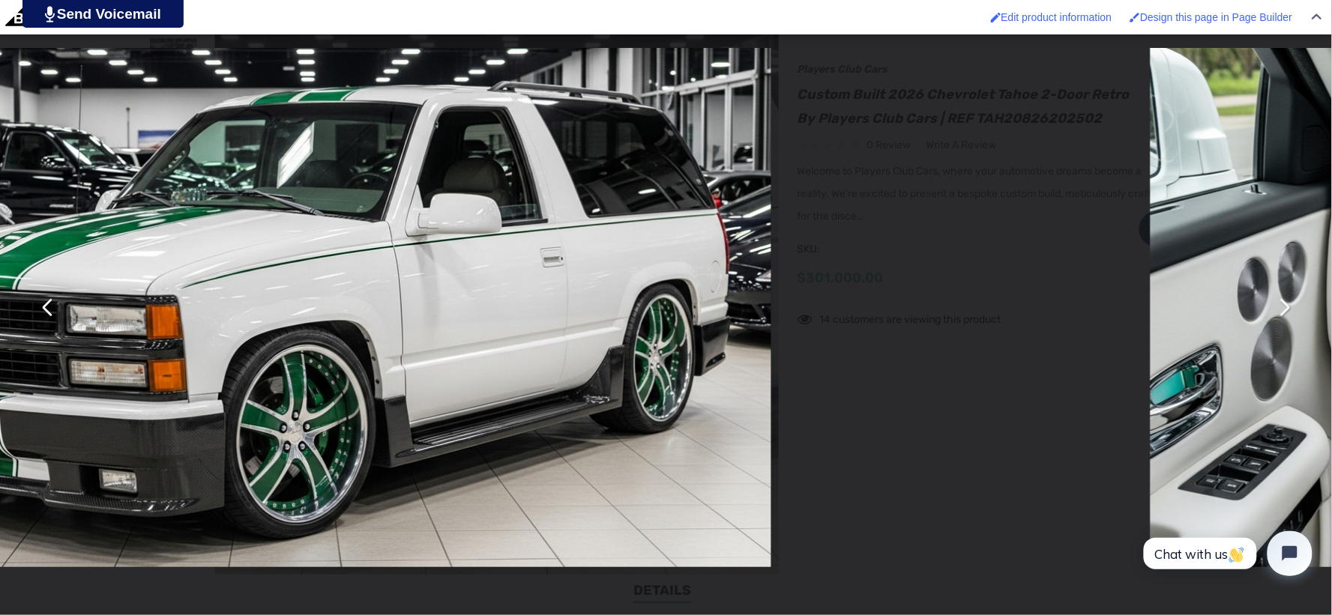
click at [55, 318] on button "You can close this modal content with the ESC key" at bounding box center [48, 308] width 36 height 36
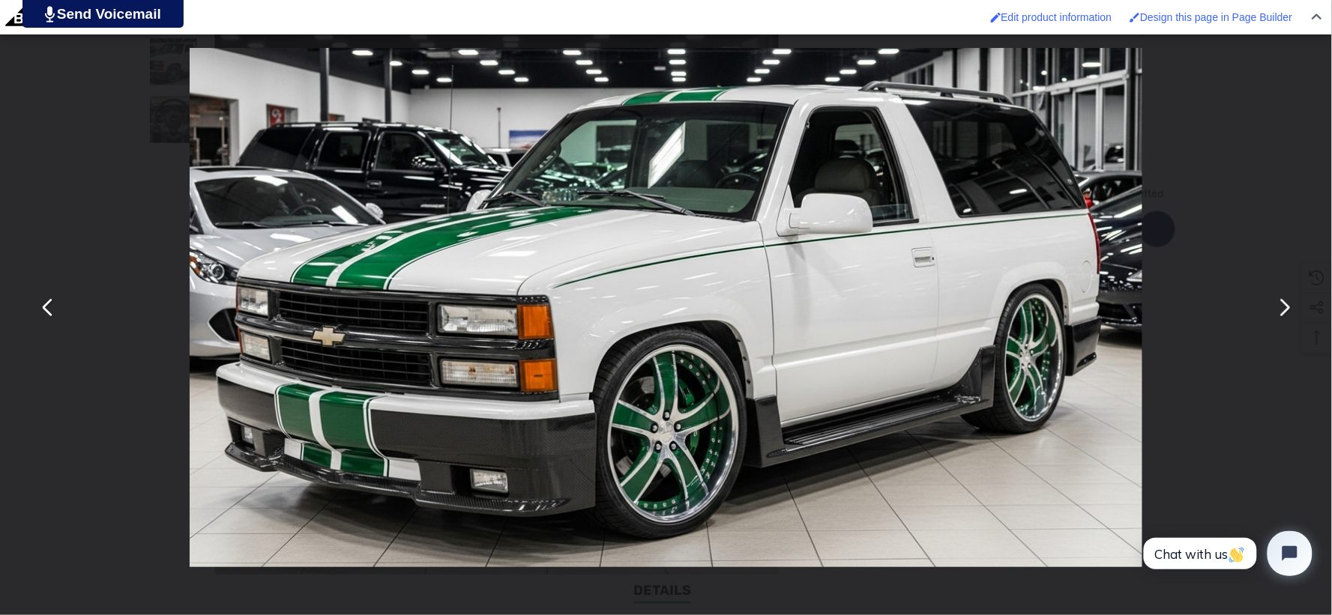
click at [1279, 313] on button "You can close this modal content with the ESC key" at bounding box center [1284, 308] width 36 height 36
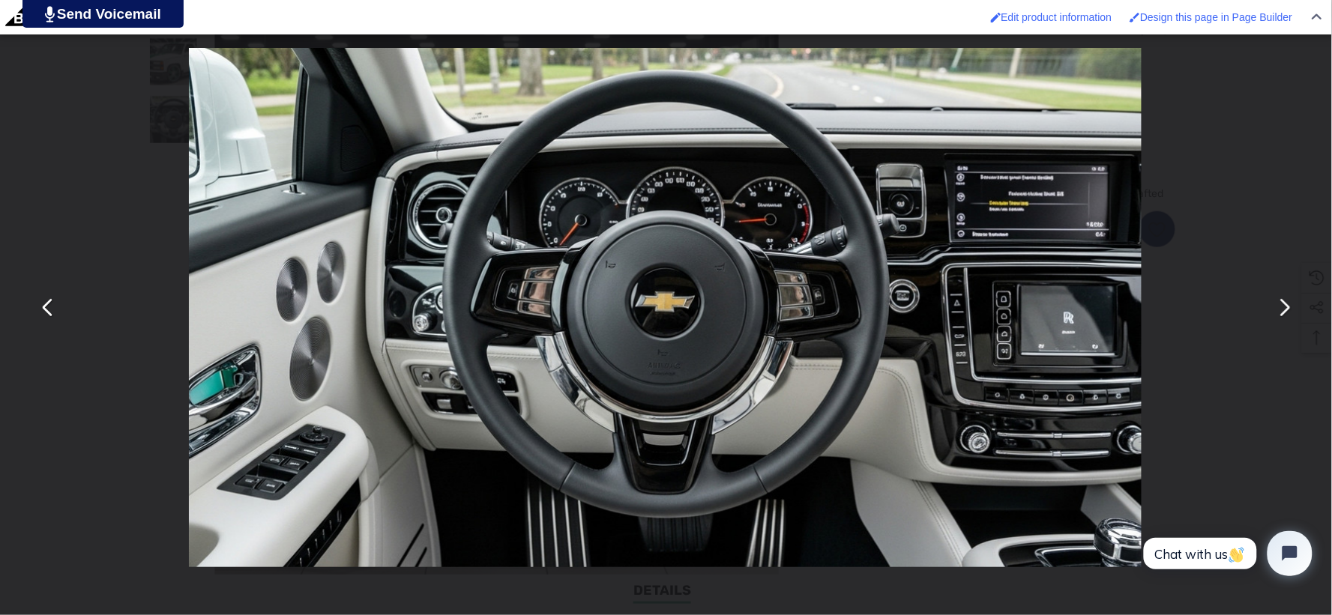
click at [45, 296] on button "You can close this modal content with the ESC key" at bounding box center [48, 308] width 36 height 36
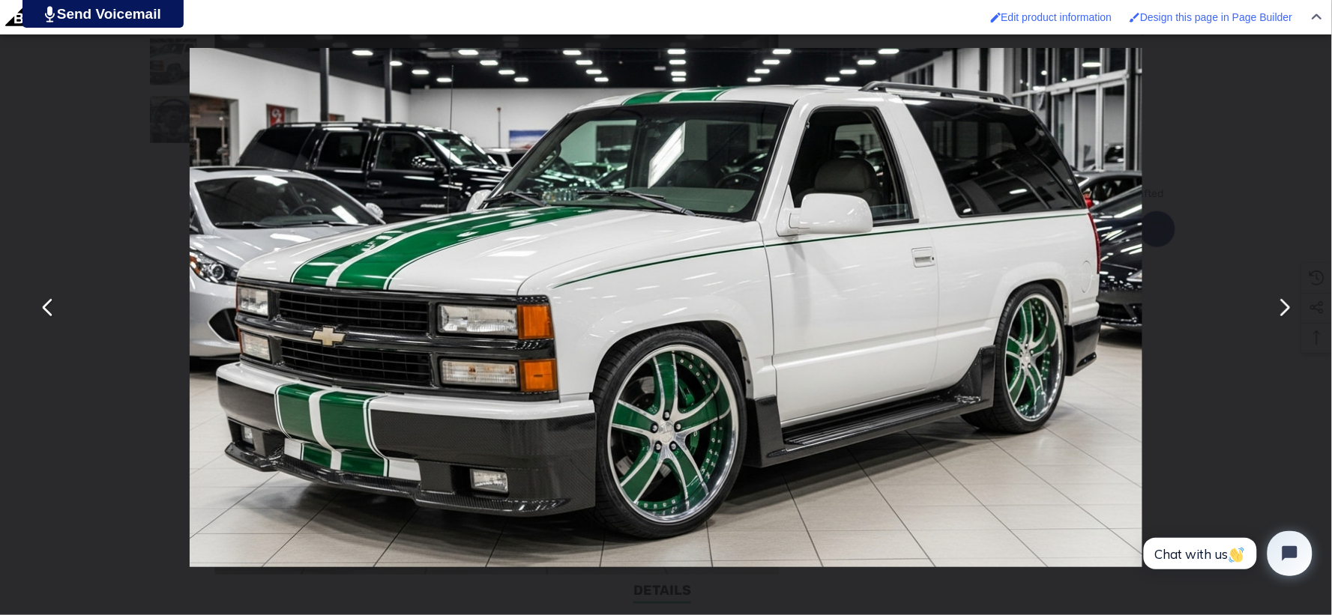
click at [1289, 313] on button "You can close this modal content with the ESC key" at bounding box center [1284, 308] width 36 height 36
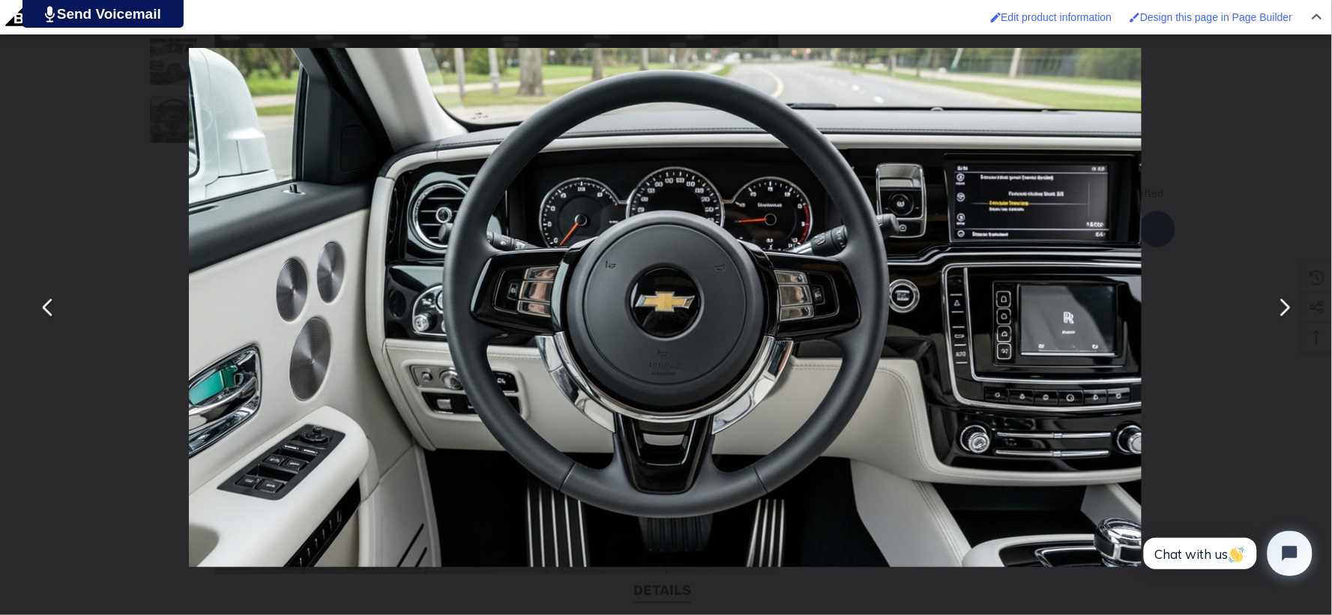
click at [34, 301] on button "You can close this modal content with the ESC key" at bounding box center [48, 308] width 36 height 36
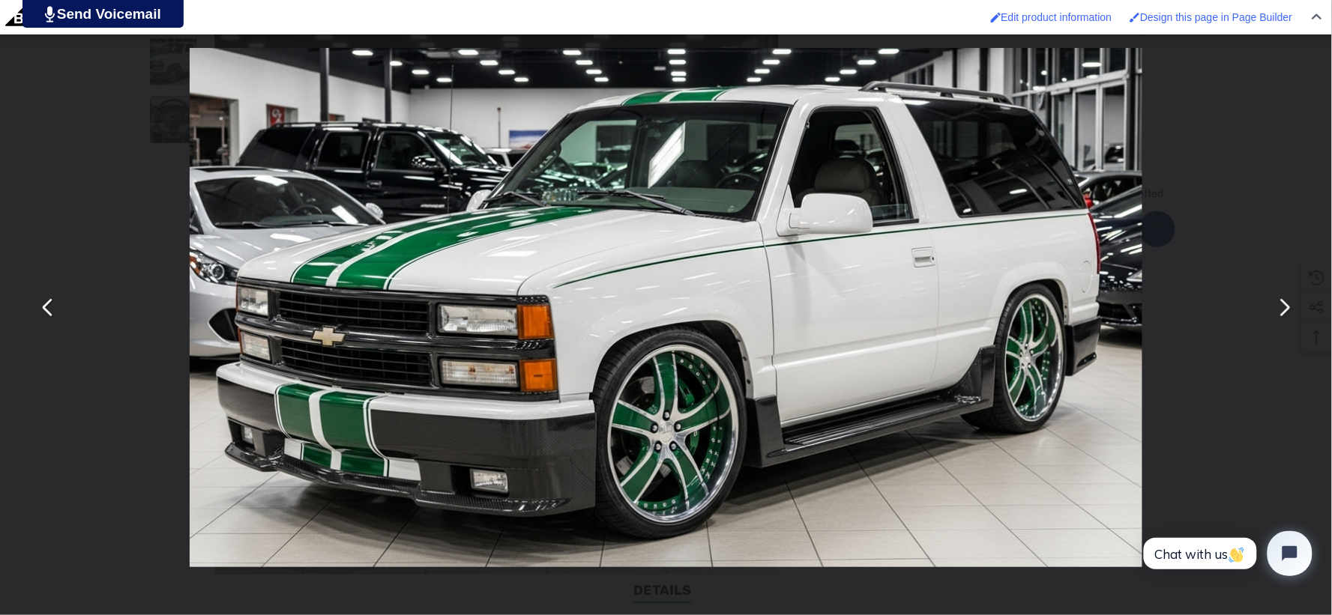
click at [1287, 303] on button "You can close this modal content with the ESC key" at bounding box center [1284, 308] width 36 height 36
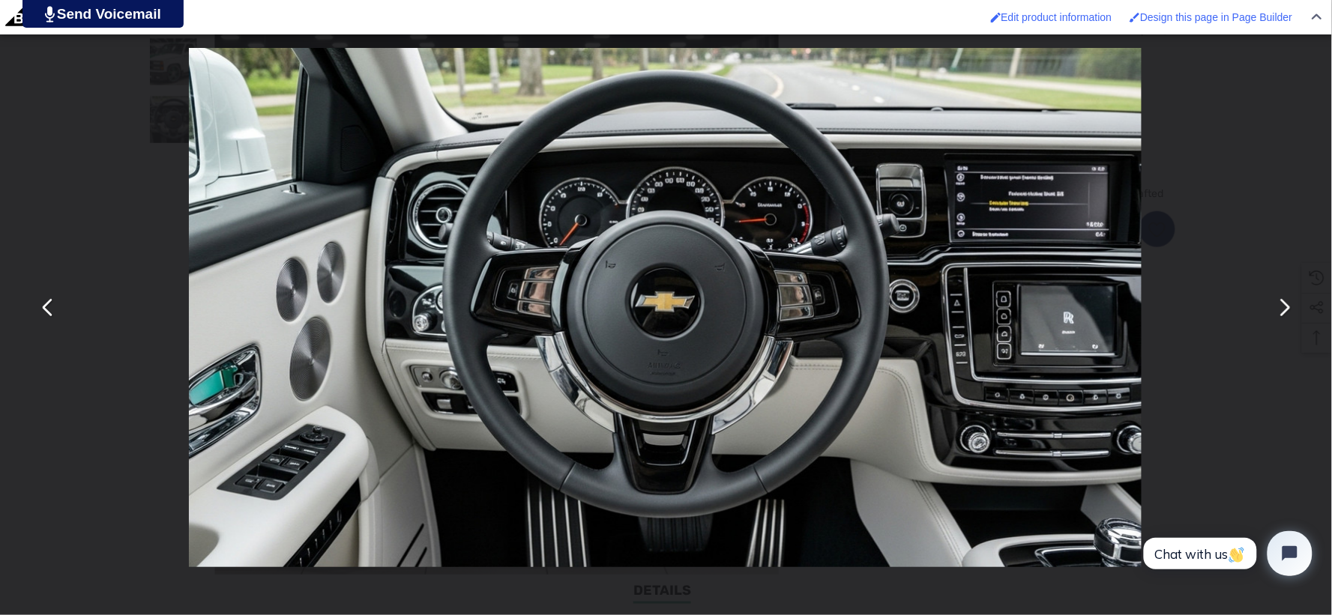
click at [46, 313] on button "You can close this modal content with the ESC key" at bounding box center [48, 308] width 36 height 36
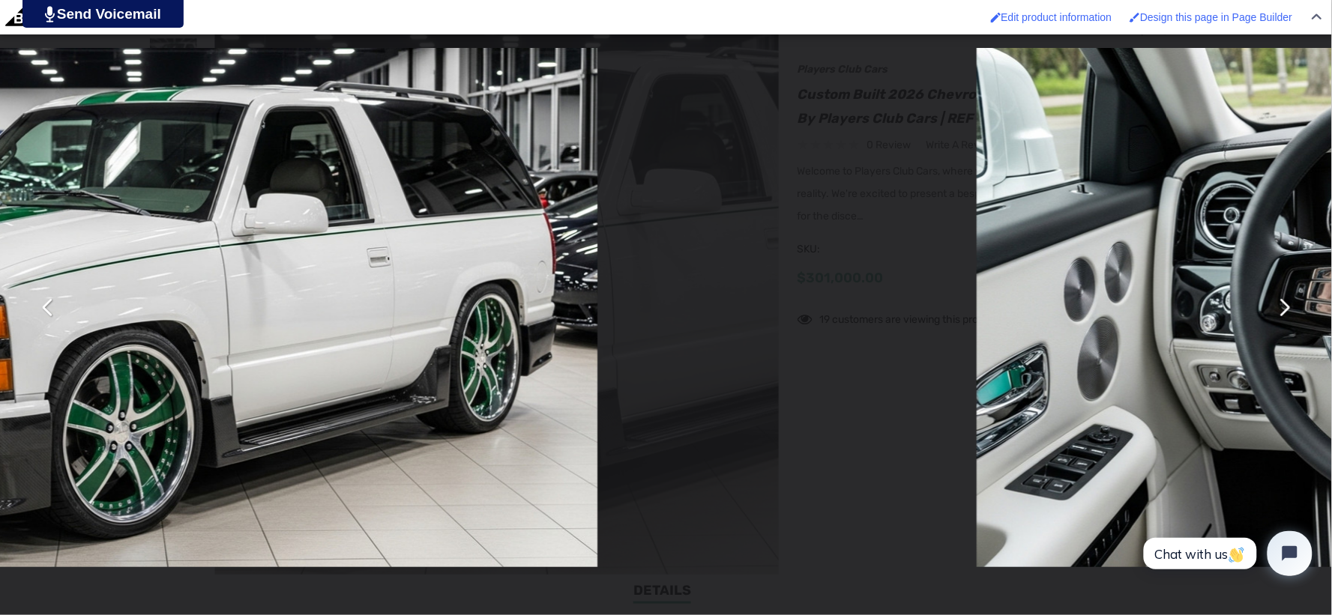
click at [47, 313] on button "You can close this modal content with the ESC key" at bounding box center [48, 308] width 36 height 36
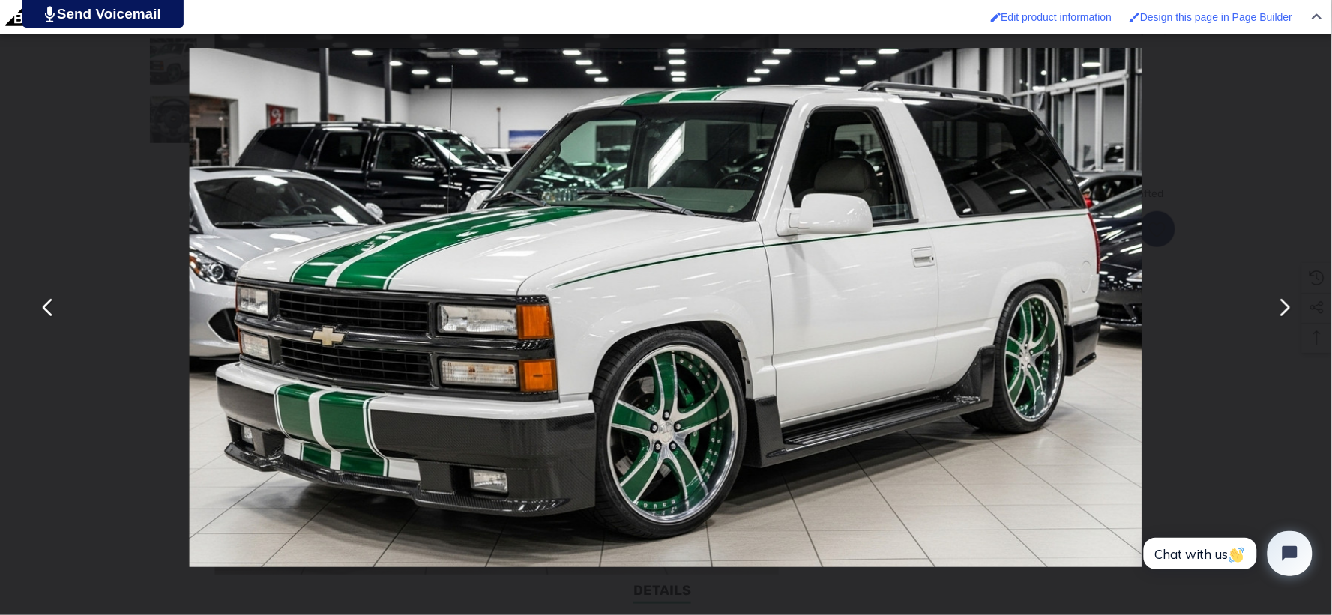
click at [92, 235] on div "You can close this modal content with the ESC key" at bounding box center [666, 307] width 1332 height 615
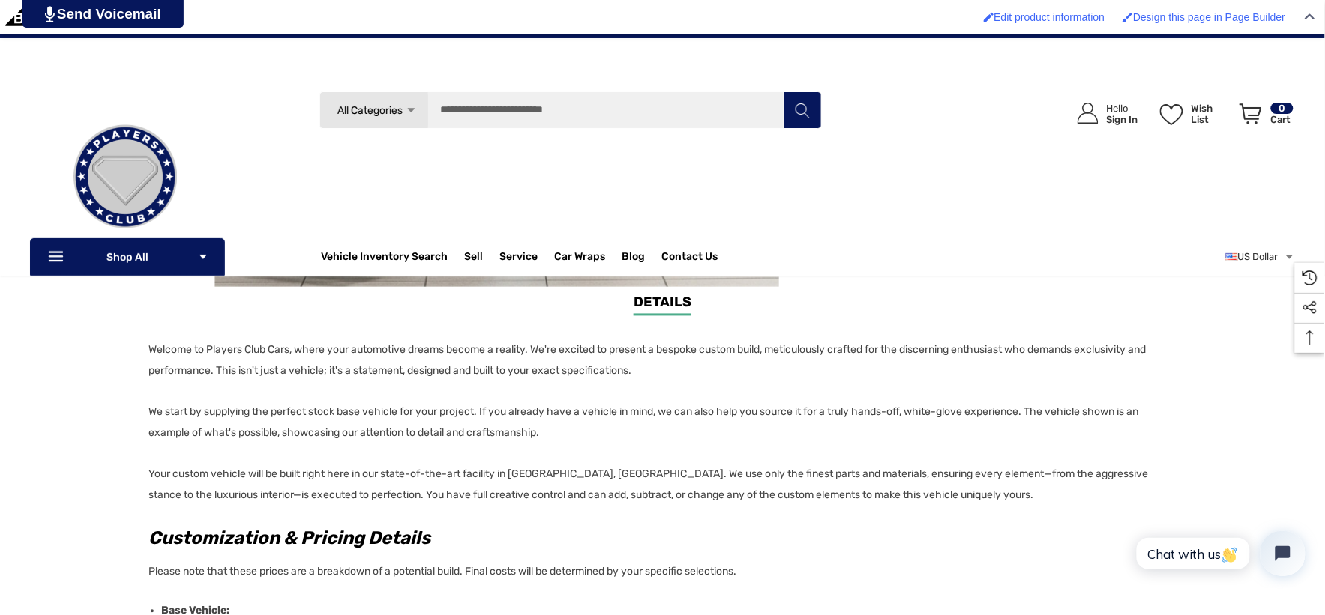
scroll to position [666, 0]
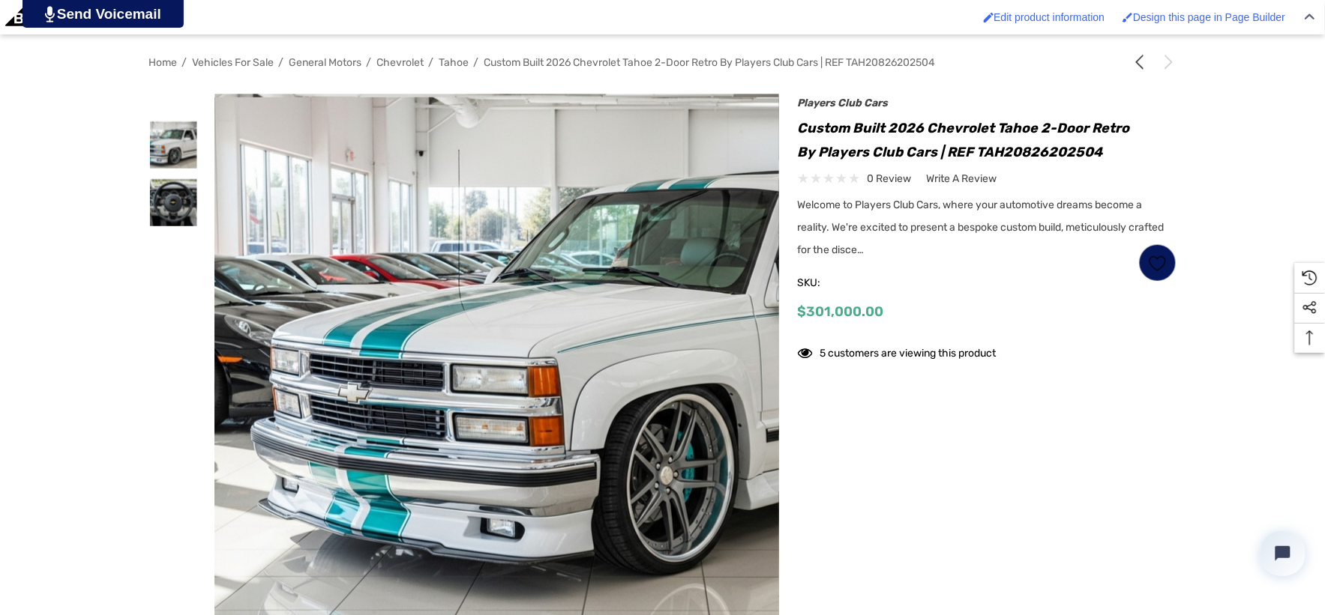
click at [312, 148] on img at bounding box center [655, 358] width 960 height 523
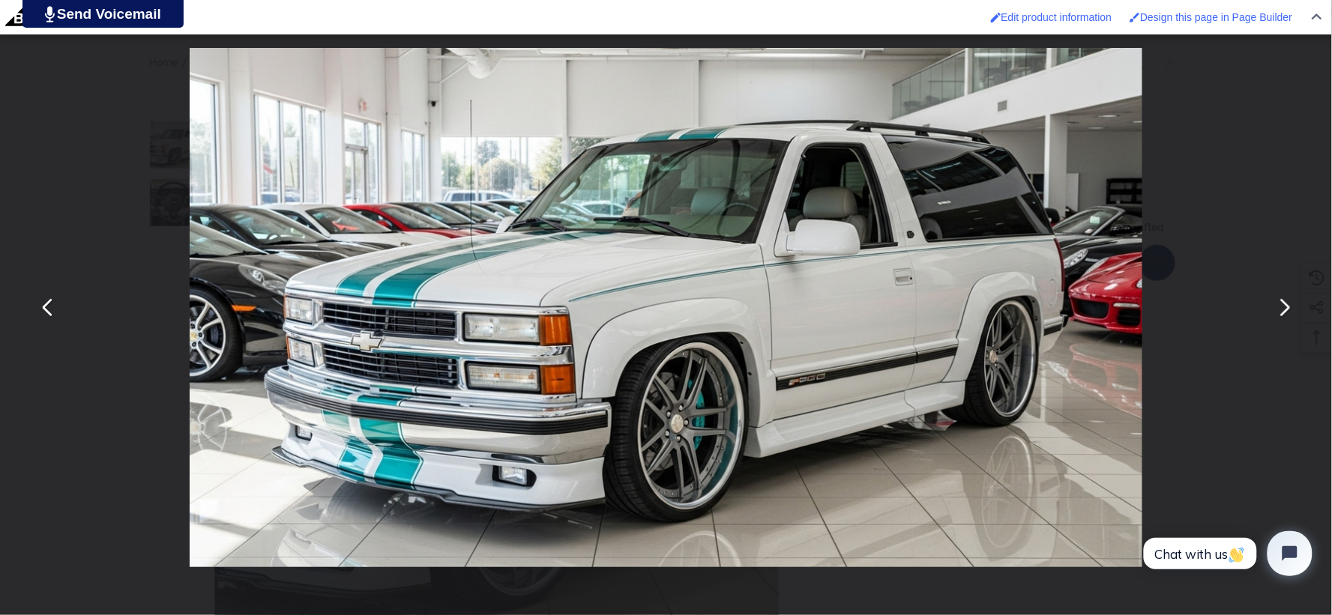
click at [1290, 313] on button "You can close this modal content with the ESC key" at bounding box center [1284, 308] width 36 height 36
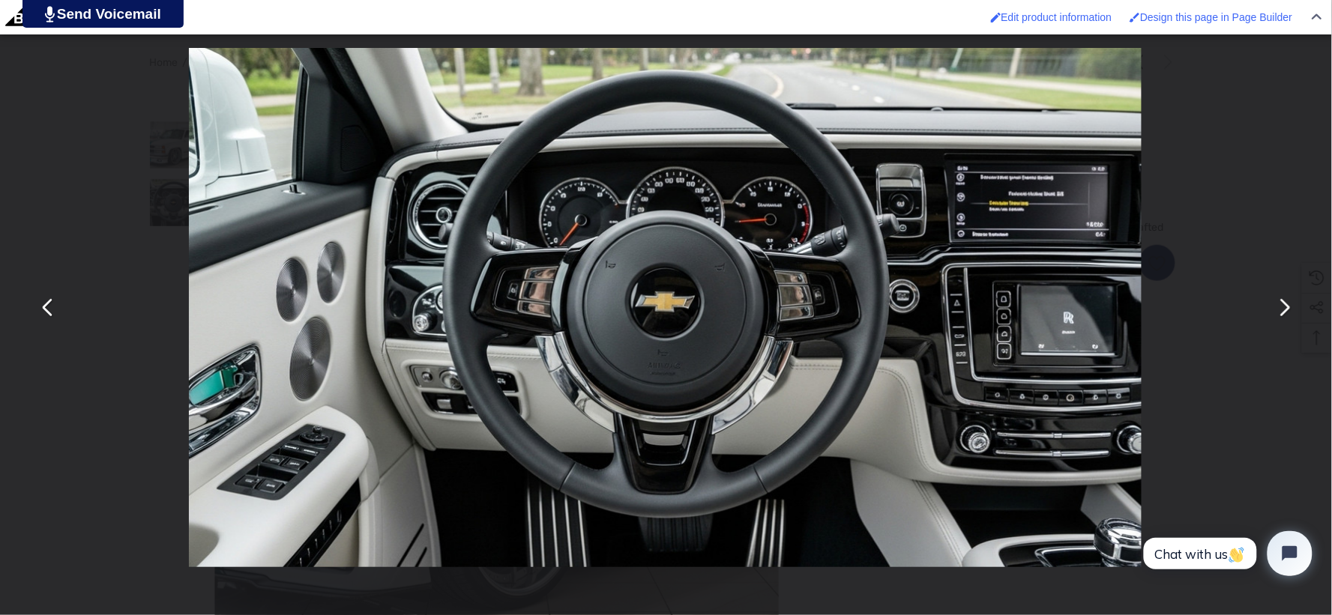
click at [37, 303] on button "You can close this modal content with the ESC key" at bounding box center [48, 308] width 36 height 36
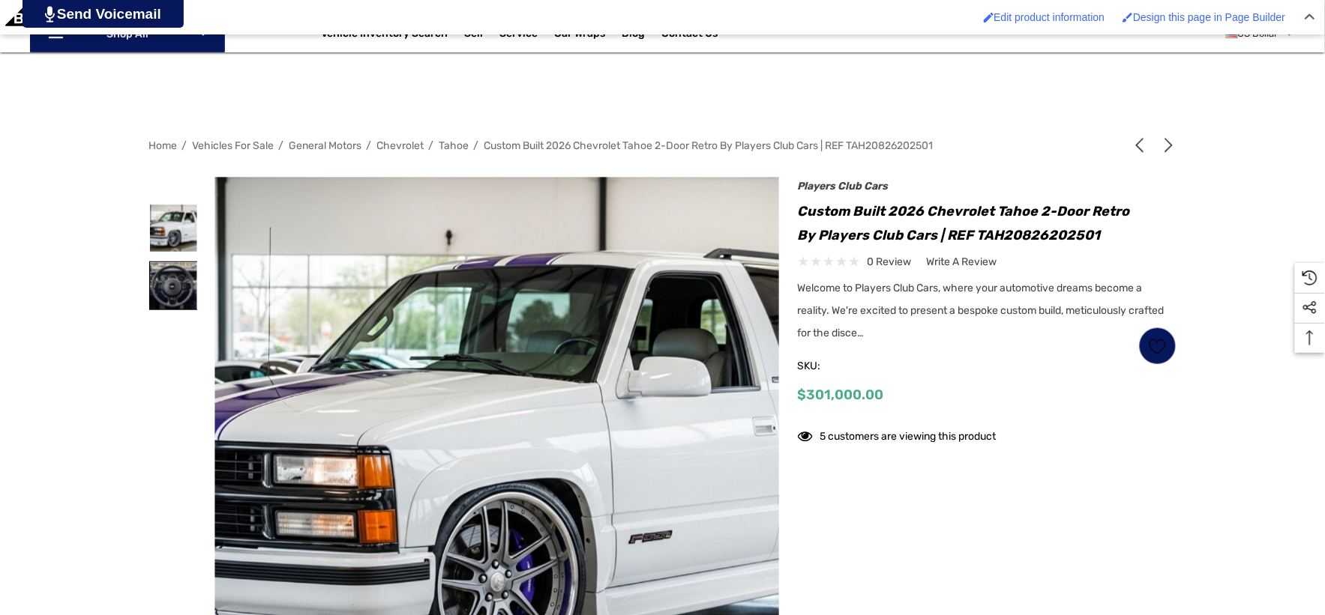
click at [178, 295] on img at bounding box center [173, 285] width 47 height 47
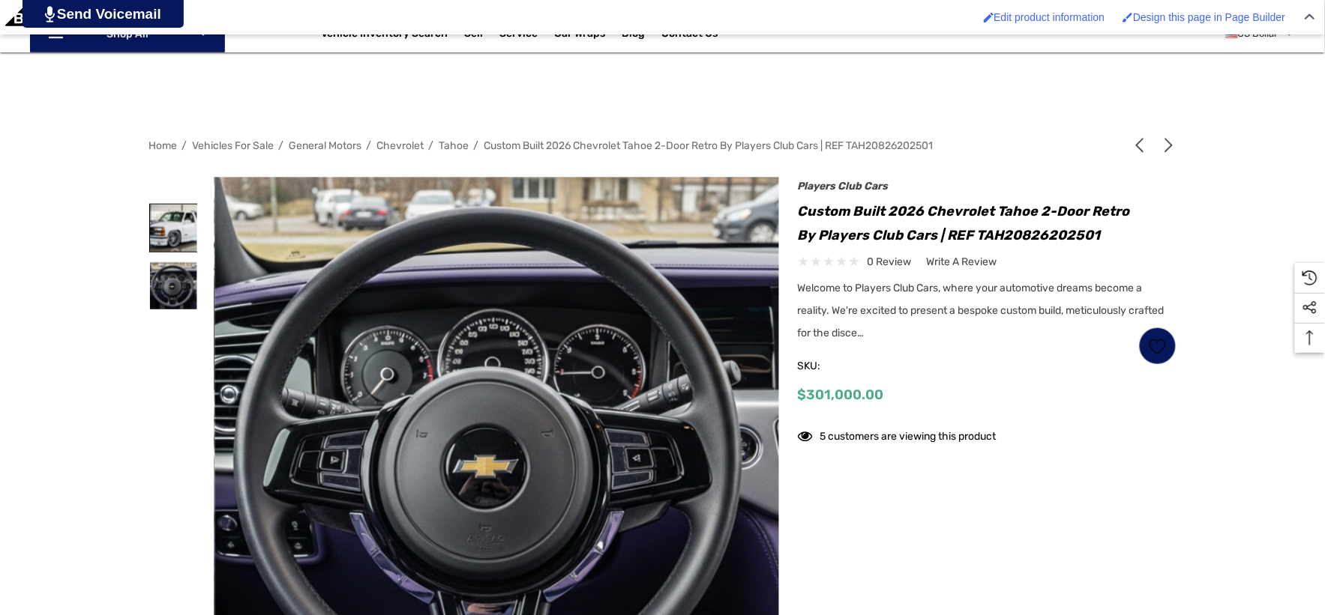
click at [177, 242] on img at bounding box center [173, 228] width 47 height 47
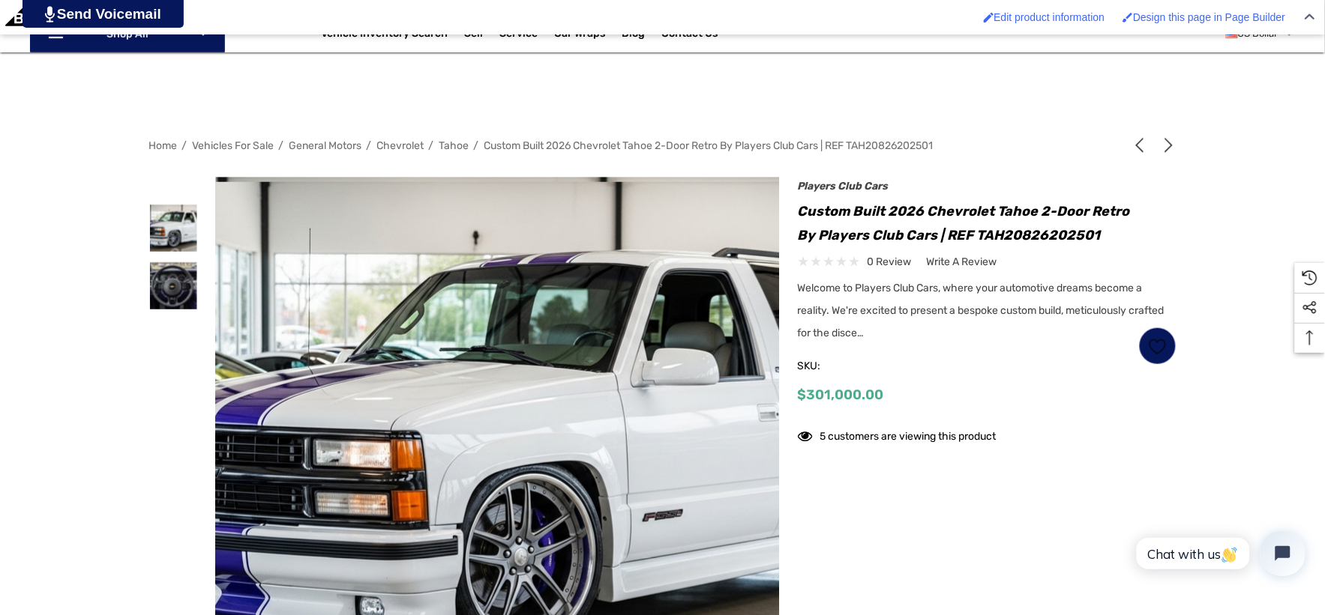
click at [311, 244] on img at bounding box center [627, 443] width 960 height 523
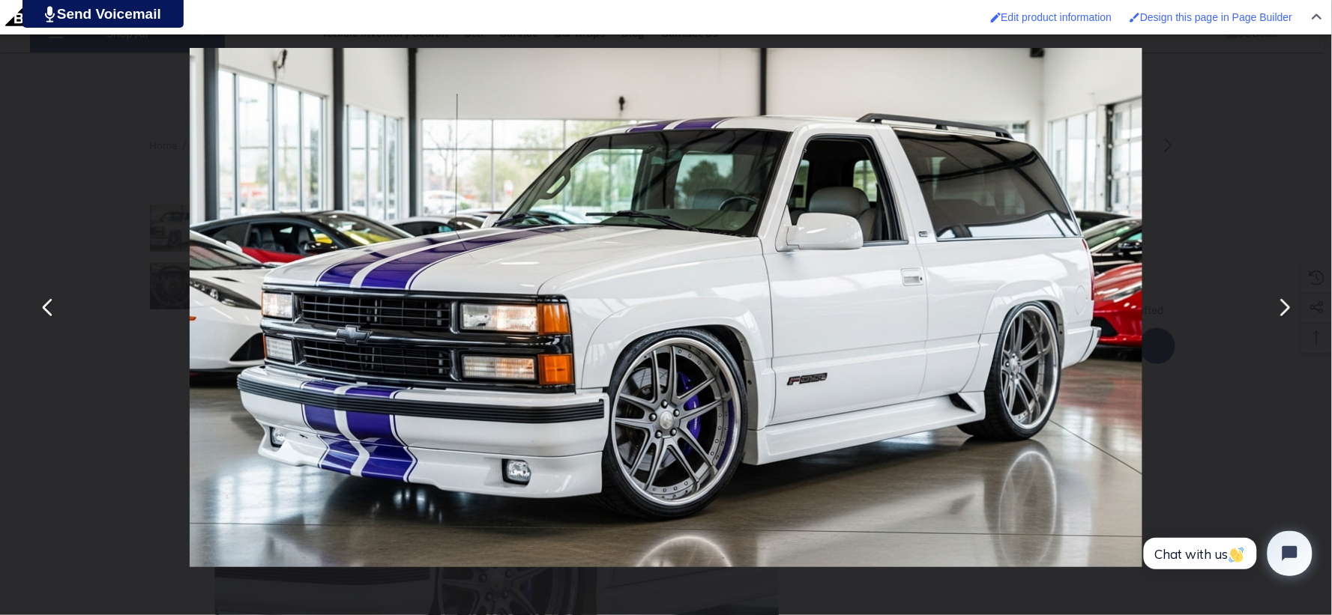
click at [102, 161] on div "You can close this modal content with the ESC key" at bounding box center [666, 307] width 1332 height 615
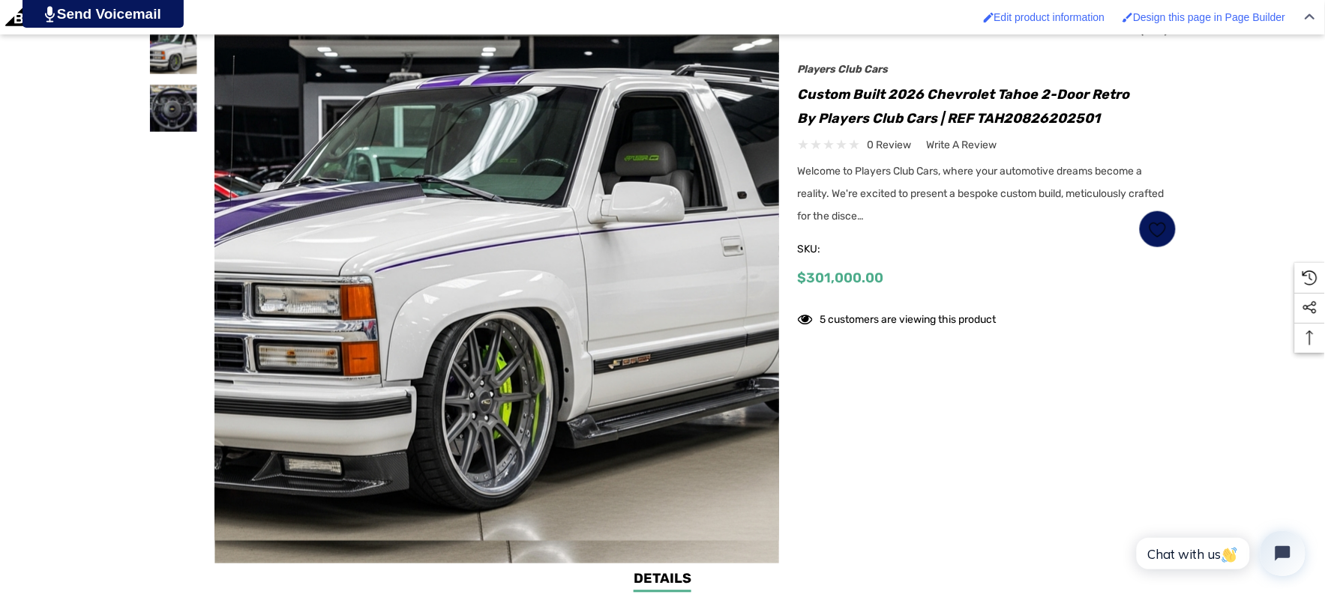
scroll to position [499, 0]
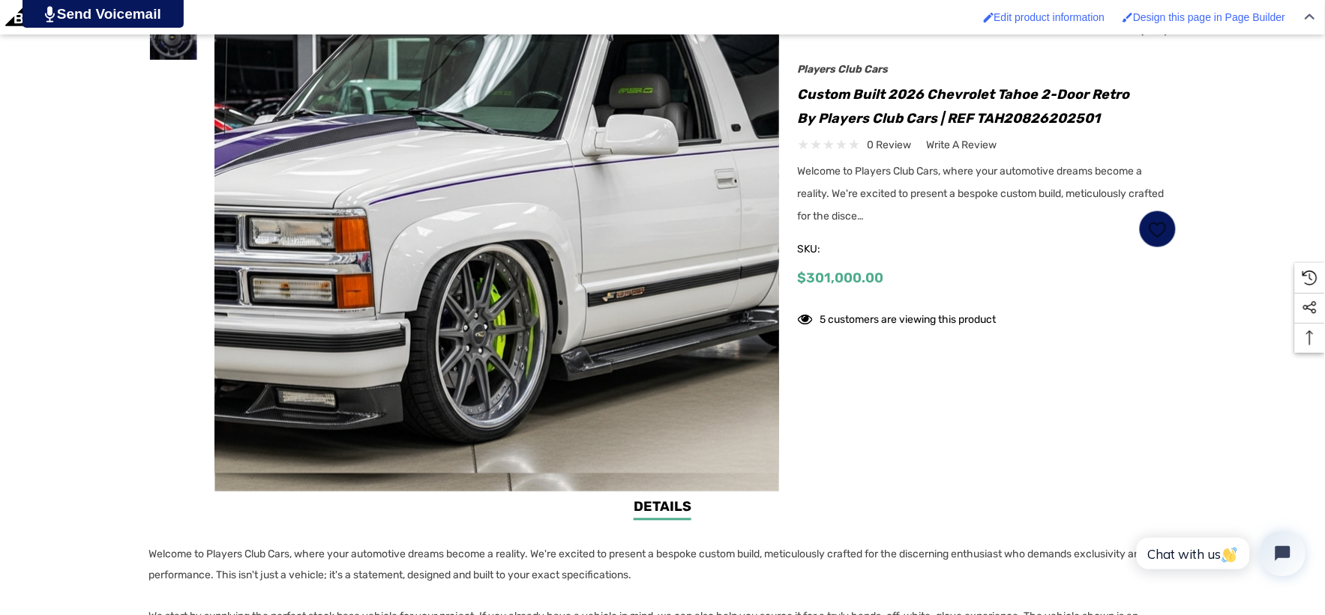
click at [545, 242] on img at bounding box center [464, 212] width 960 height 523
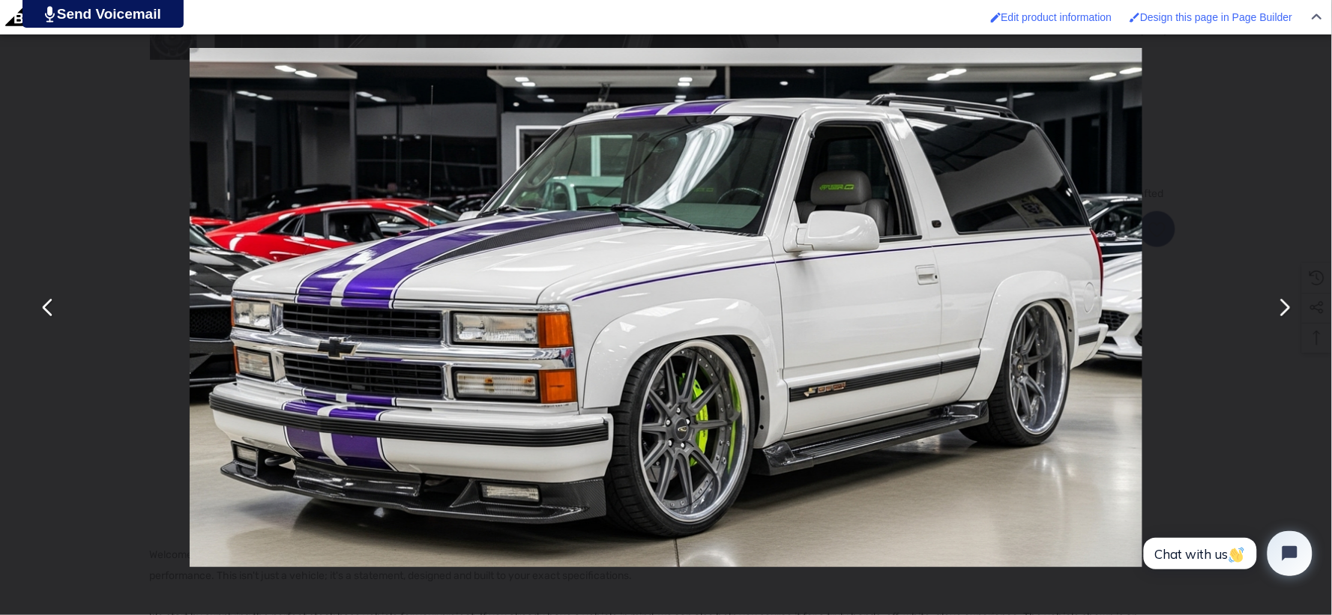
click at [1287, 303] on button "You can close this modal content with the ESC key" at bounding box center [1284, 308] width 36 height 36
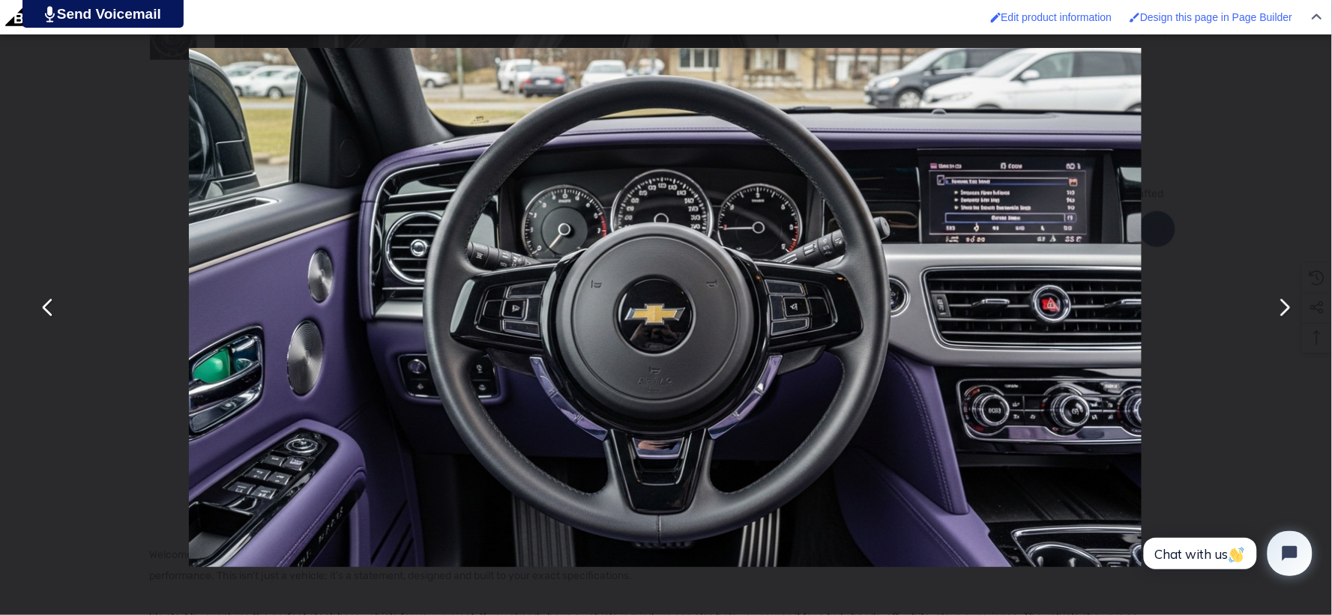
click at [1287, 303] on button "You can close this modal content with the ESC key" at bounding box center [1284, 308] width 36 height 36
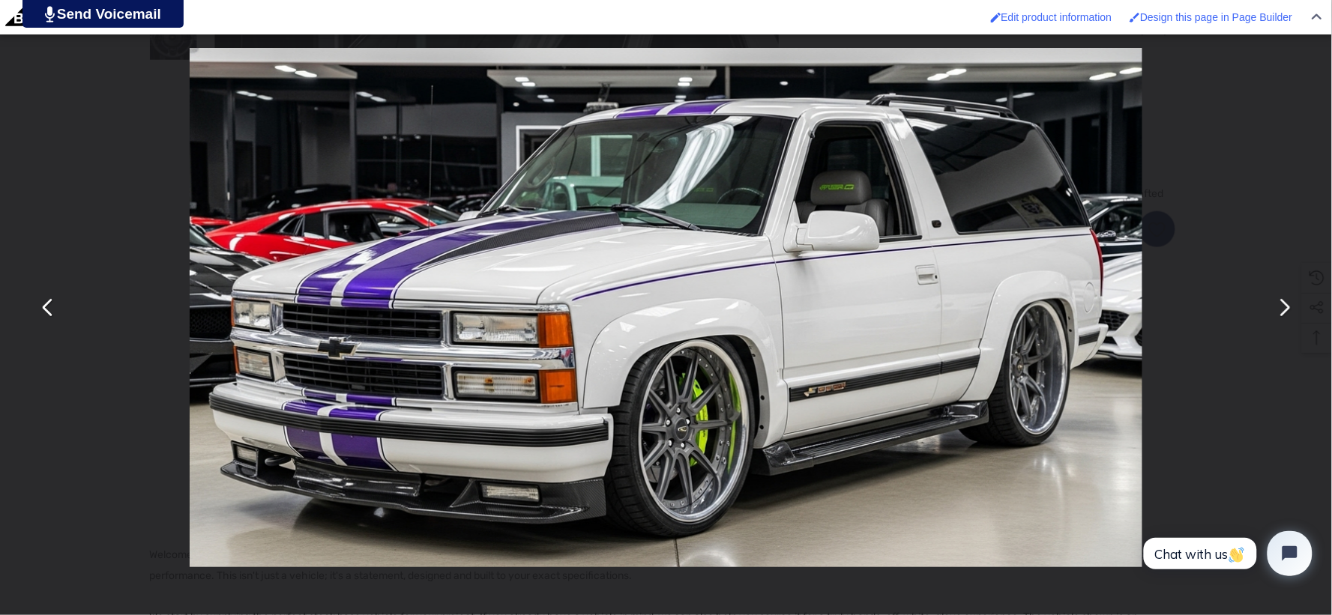
click at [36, 398] on div "You can close this modal content with the ESC key" at bounding box center [666, 307] width 1332 height 615
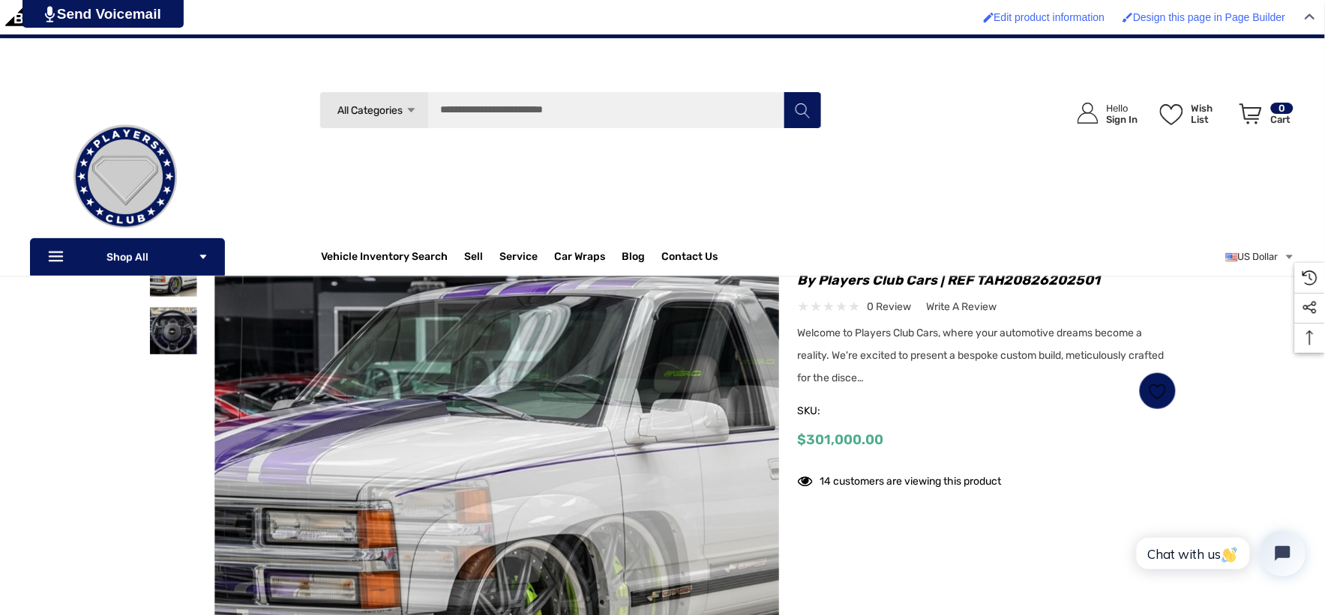
scroll to position [166, 0]
